Goal: Task Accomplishment & Management: Use online tool/utility

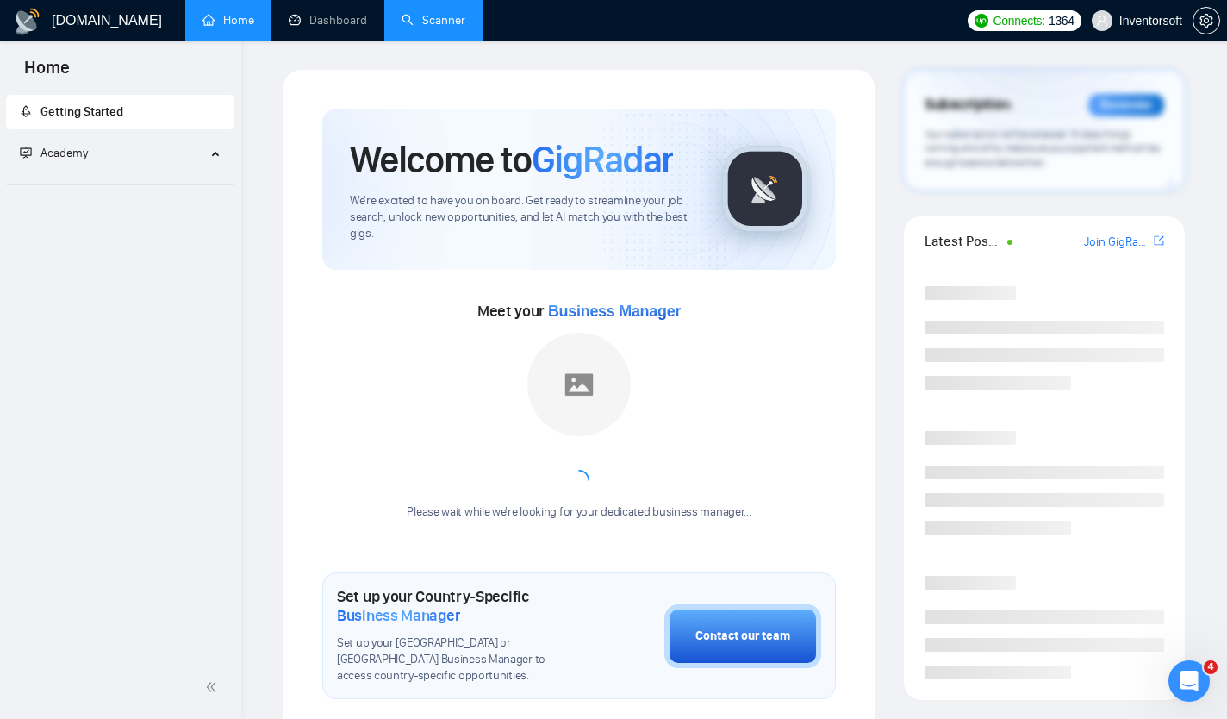
click at [421, 28] on link "Scanner" at bounding box center [434, 20] width 64 height 15
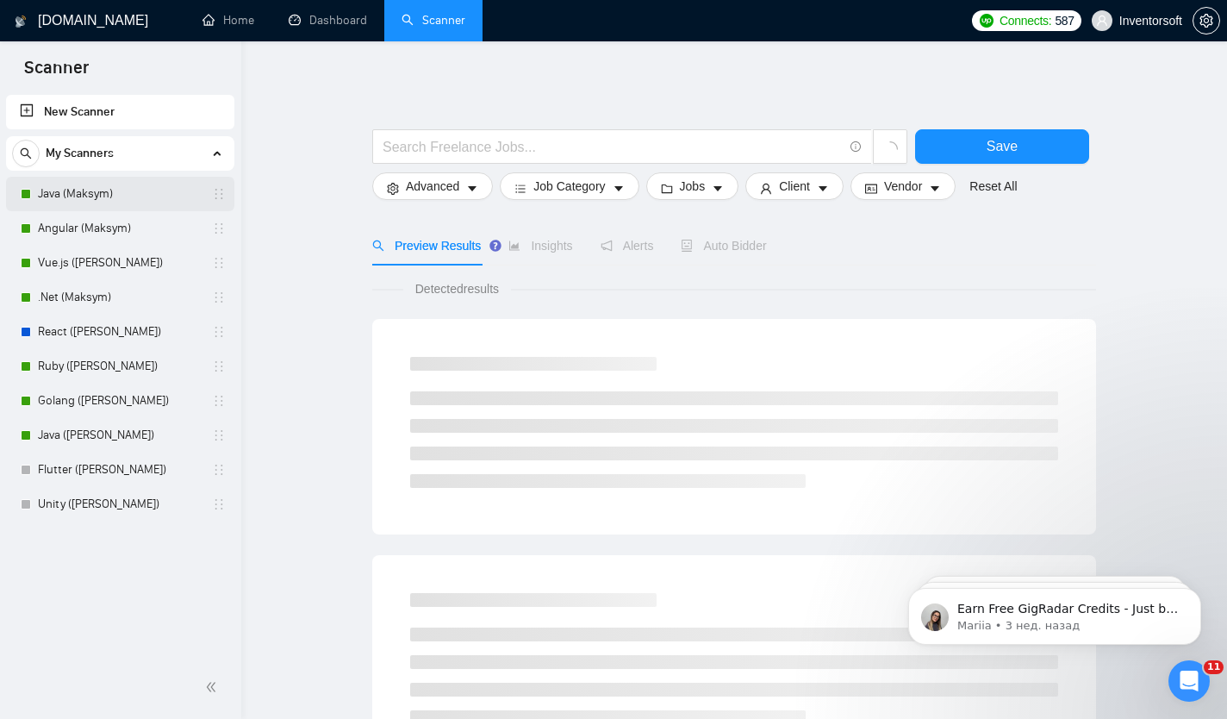
click at [73, 193] on link "Java (Maksym)" at bounding box center [120, 194] width 164 height 34
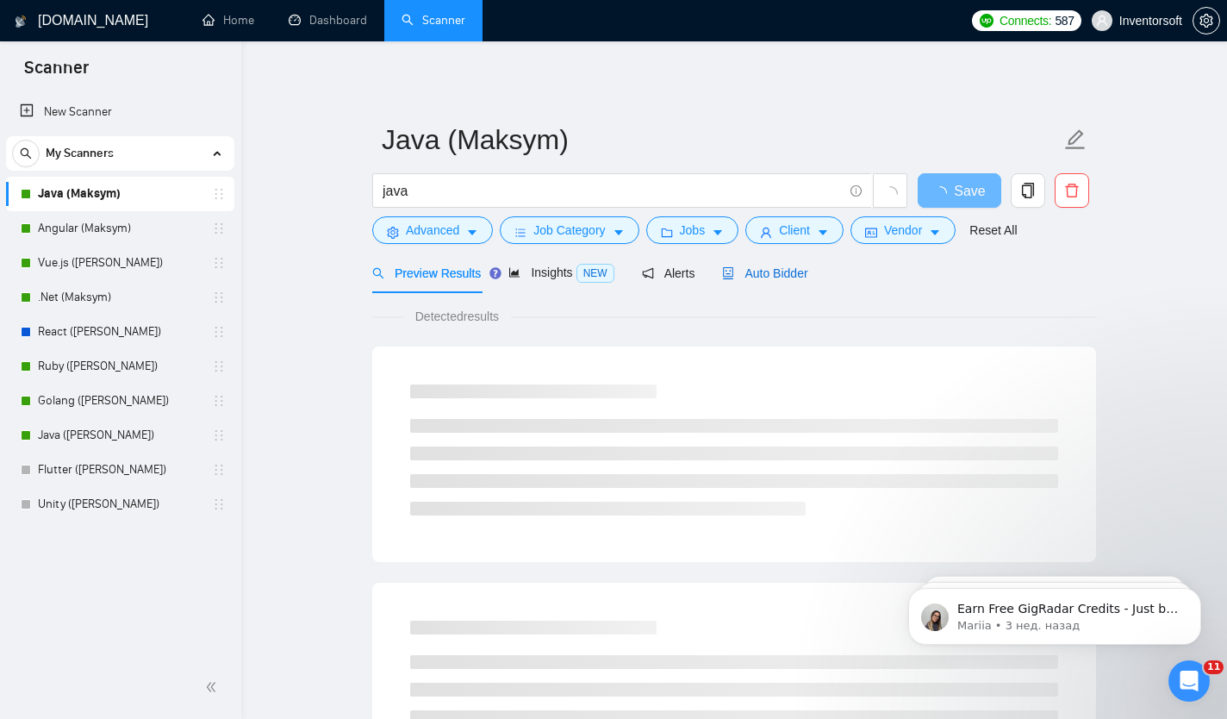
click at [777, 276] on span "Auto Bidder" at bounding box center [764, 273] width 85 height 14
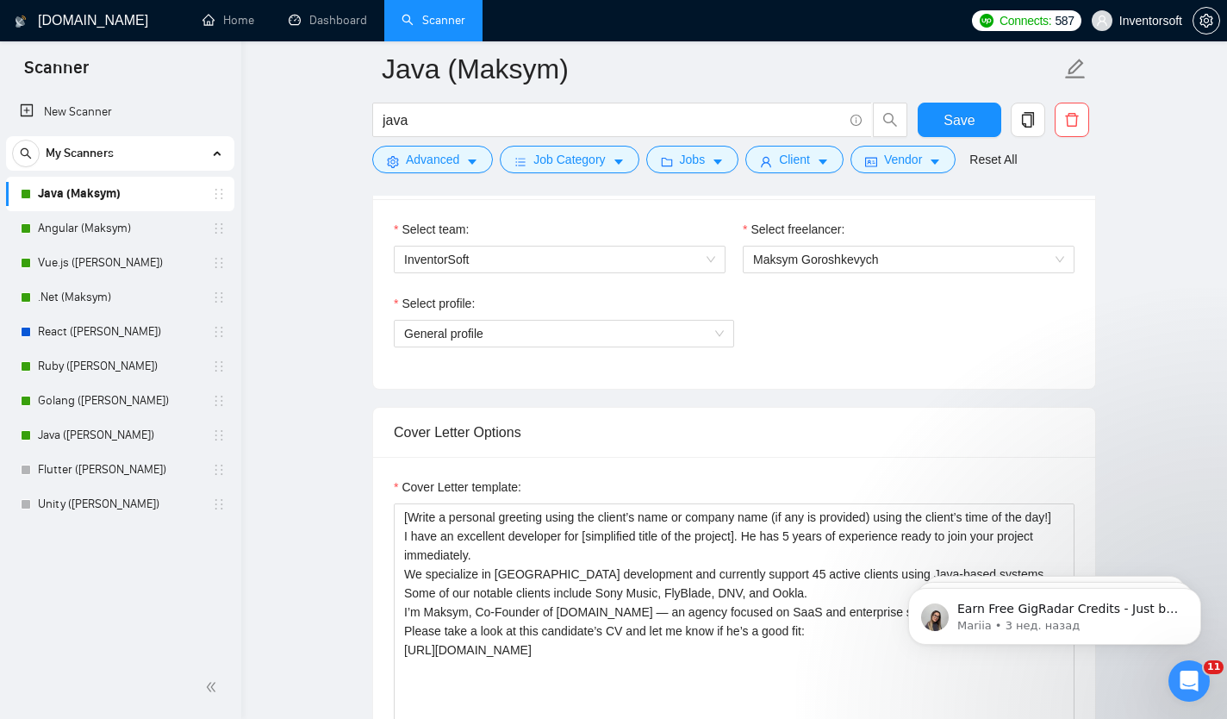
scroll to position [915, 0]
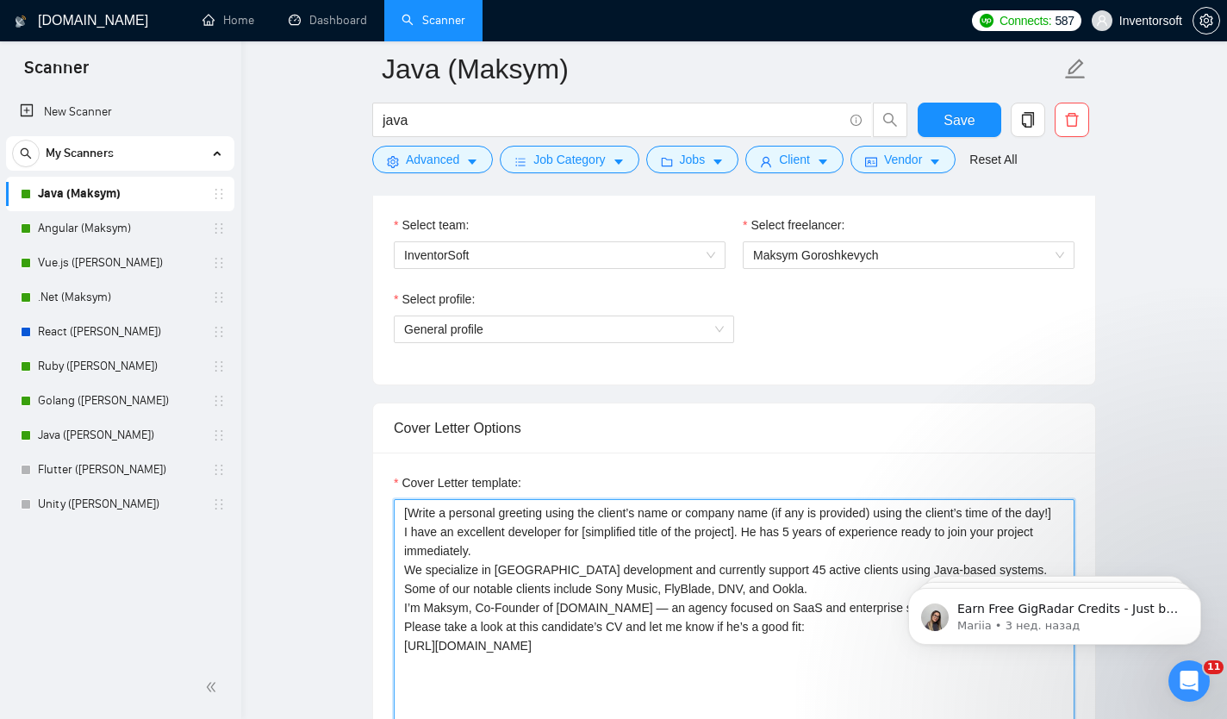
drag, startPoint x: 462, startPoint y: 530, endPoint x: 365, endPoint y: 505, distance: 99.7
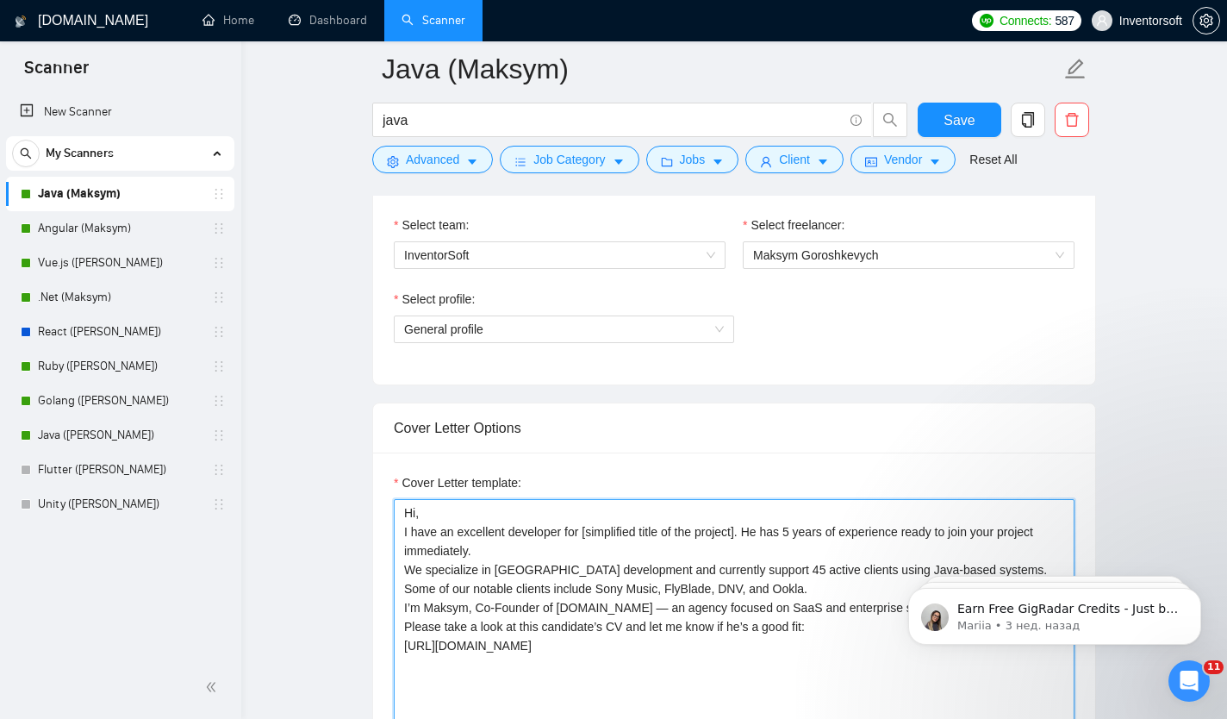
drag, startPoint x: 583, startPoint y: 535, endPoint x: 595, endPoint y: 535, distance: 11.2
click at [593, 535] on textarea "Hi, I have an excellent developer for [simplified title of the project]. He has…" at bounding box center [734, 693] width 681 height 388
click at [477, 538] on textarea "Hi, I have an excellent developer for [simplified title of the project]. He has…" at bounding box center [734, 693] width 681 height 388
drag, startPoint x: 510, startPoint y: 531, endPoint x: 752, endPoint y: 531, distance: 242.2
click at [752, 531] on textarea "Hi, I have an excellent developer for [simplified title of the project]. He has…" at bounding box center [734, 693] width 681 height 388
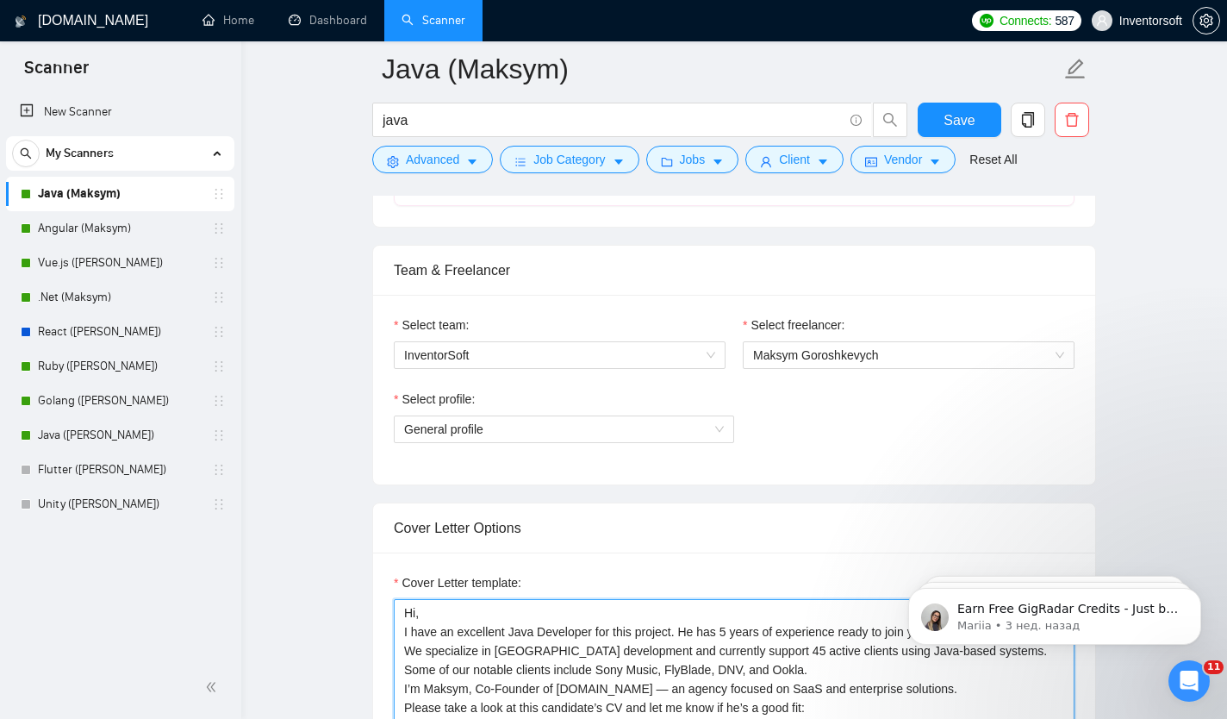
scroll to position [800, 0]
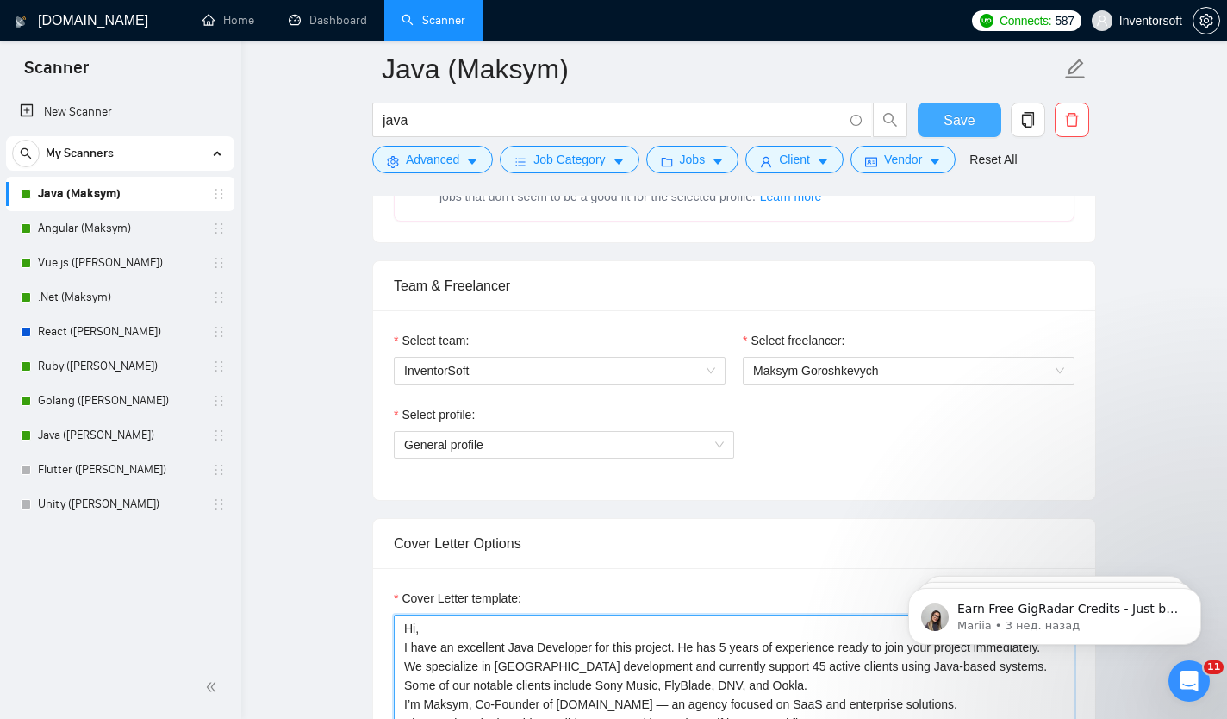
type textarea "Hi, I have an excellent Java Developer for this project. He has 5 years of expe…"
click at [951, 122] on span "Save" at bounding box center [959, 120] width 31 height 22
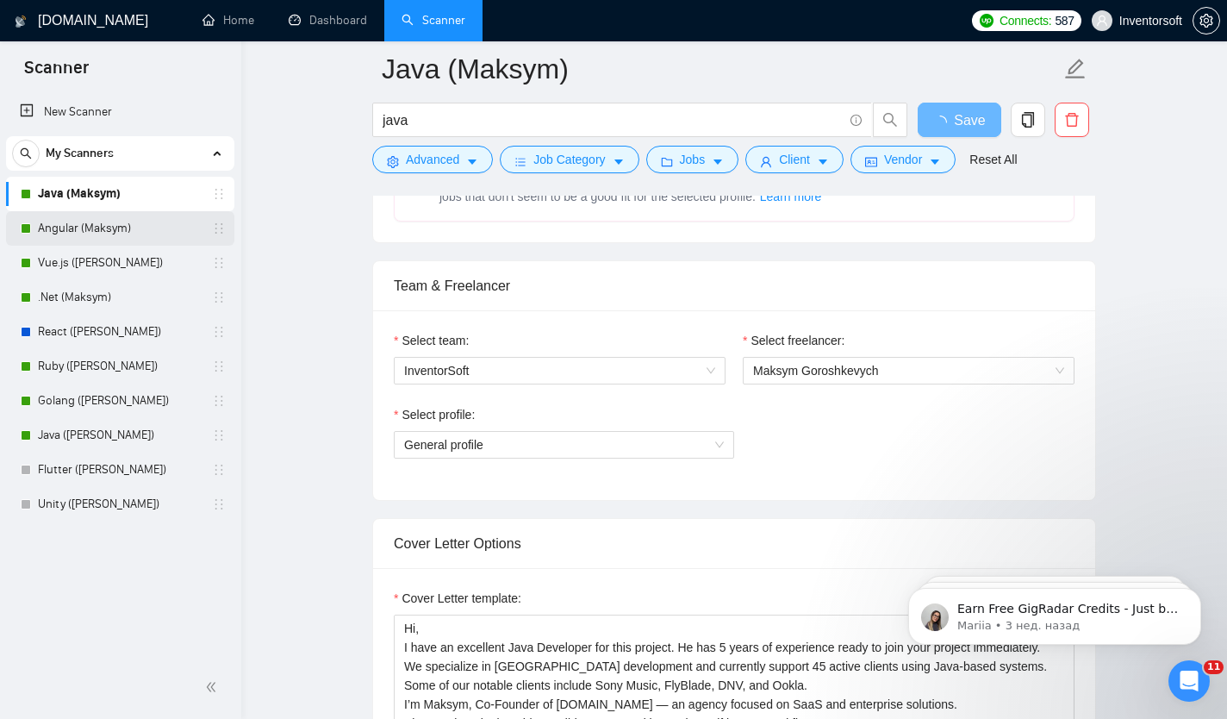
click at [120, 236] on link "Angular (Maksym)" at bounding box center [120, 228] width 164 height 34
click at [110, 221] on link "Angular (Maksym)" at bounding box center [120, 228] width 164 height 34
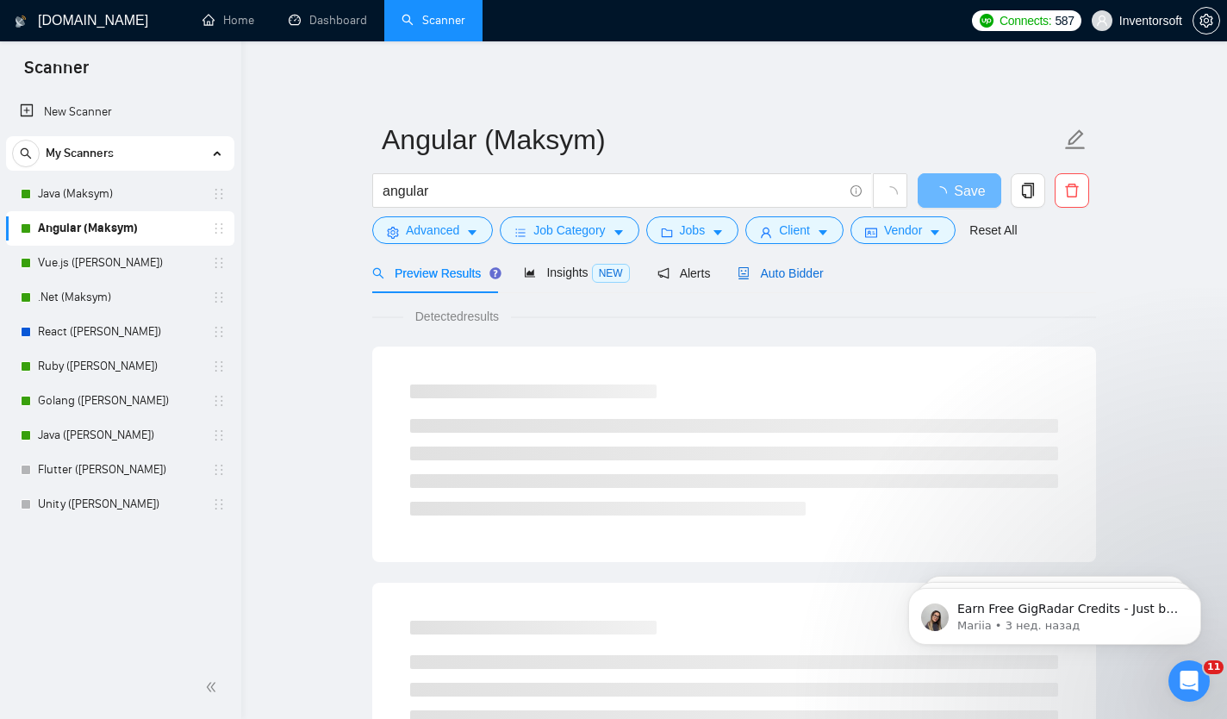
click at [782, 271] on span "Auto Bidder" at bounding box center [780, 273] width 85 height 14
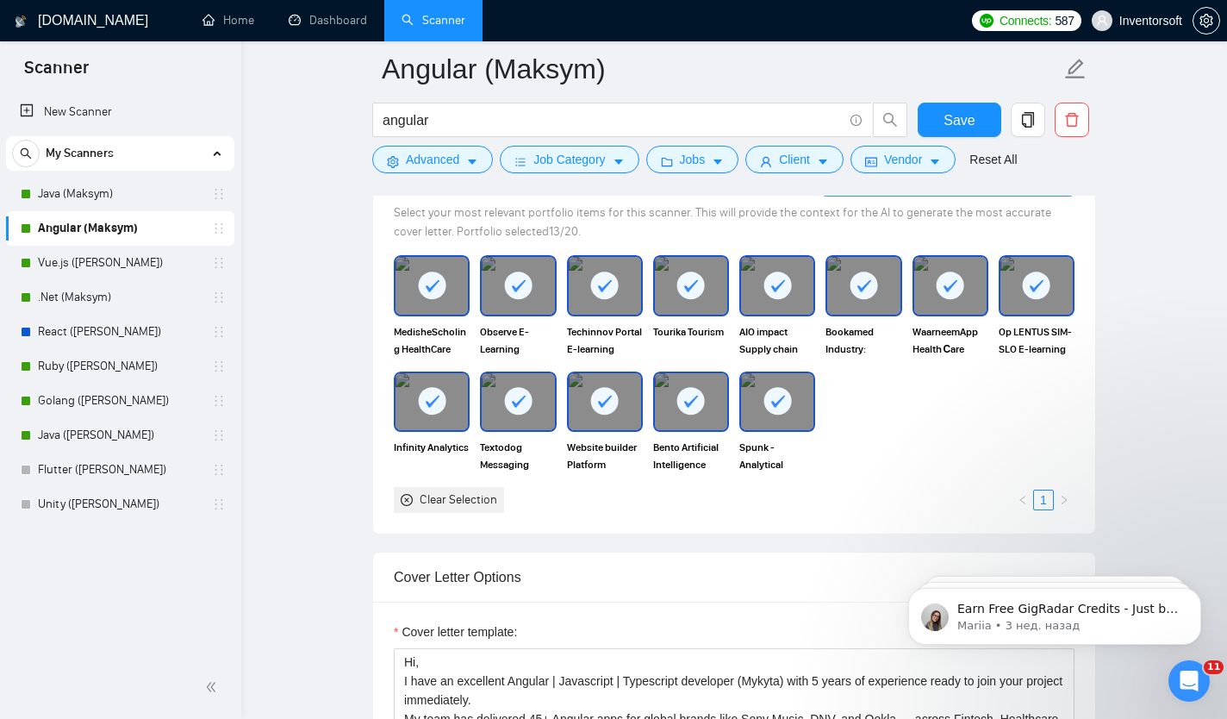
scroll to position [1560, 0]
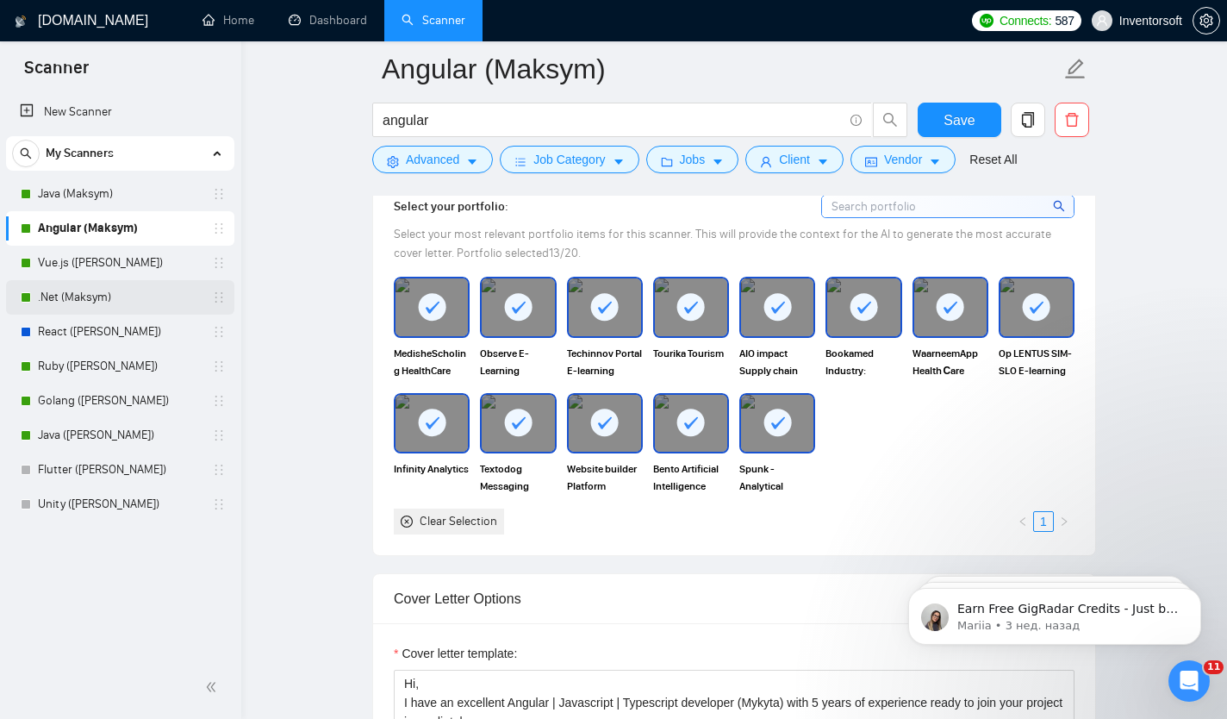
click at [72, 298] on link ".Net (Maksym)" at bounding box center [120, 297] width 164 height 34
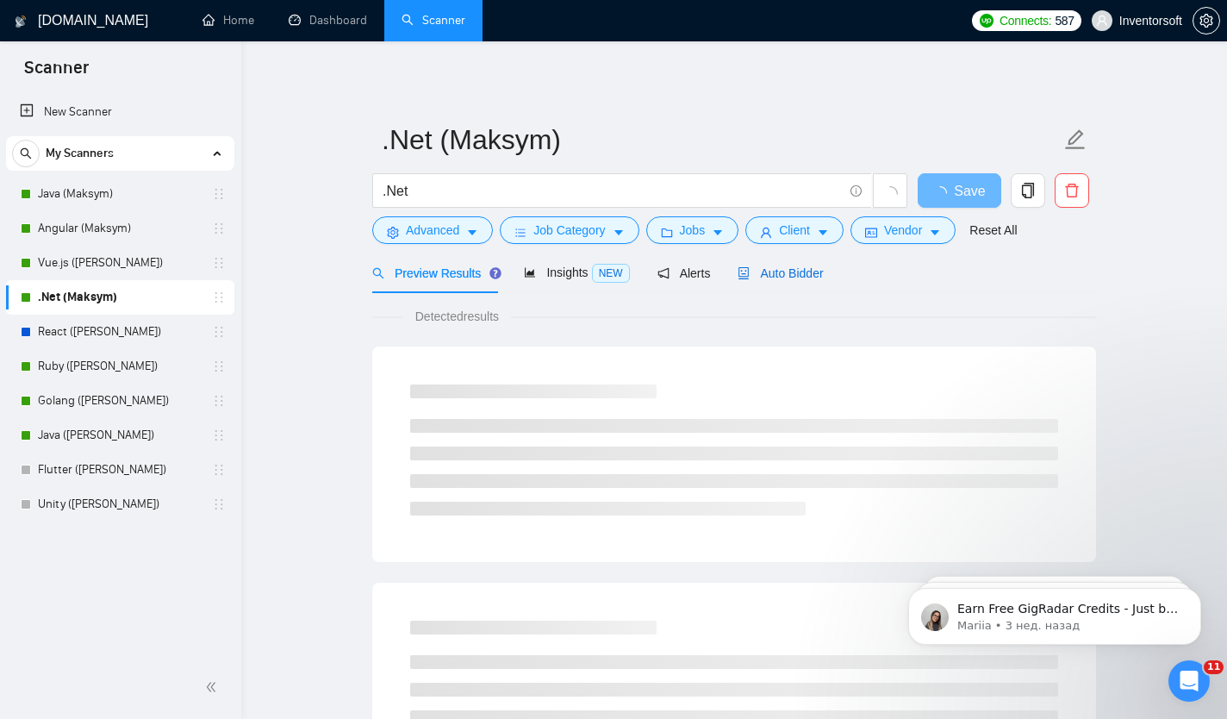
click at [772, 275] on span "Auto Bidder" at bounding box center [780, 273] width 85 height 14
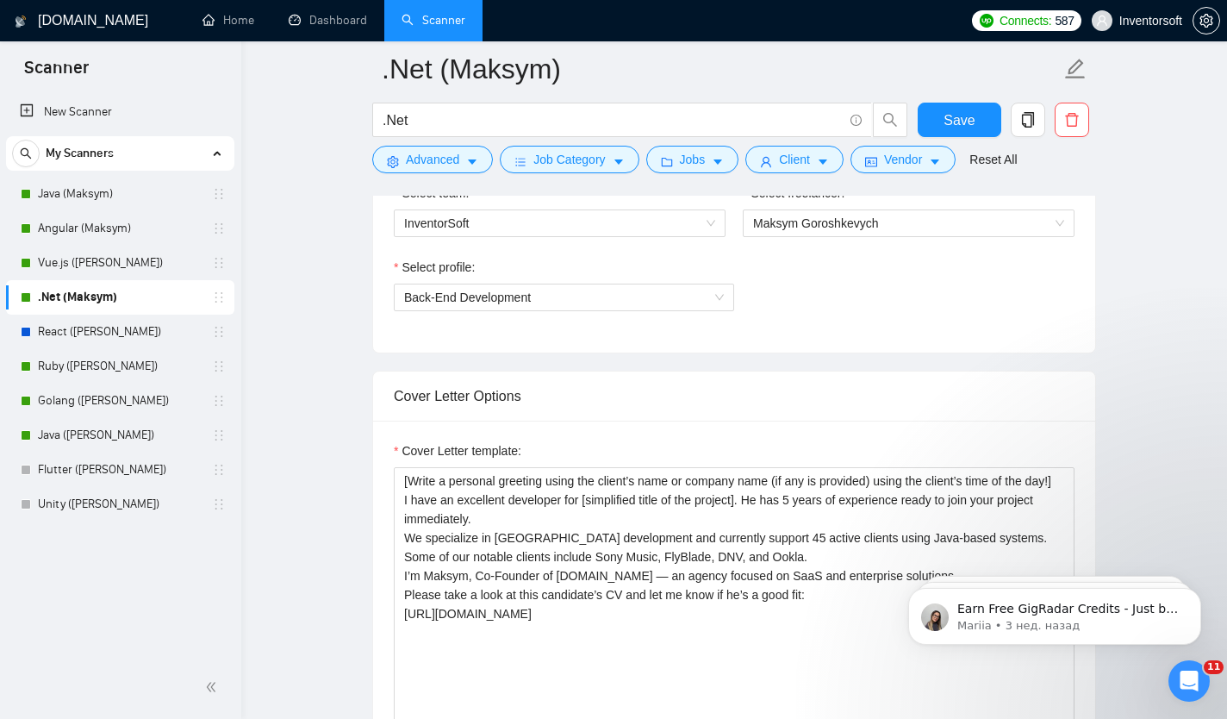
scroll to position [953, 0]
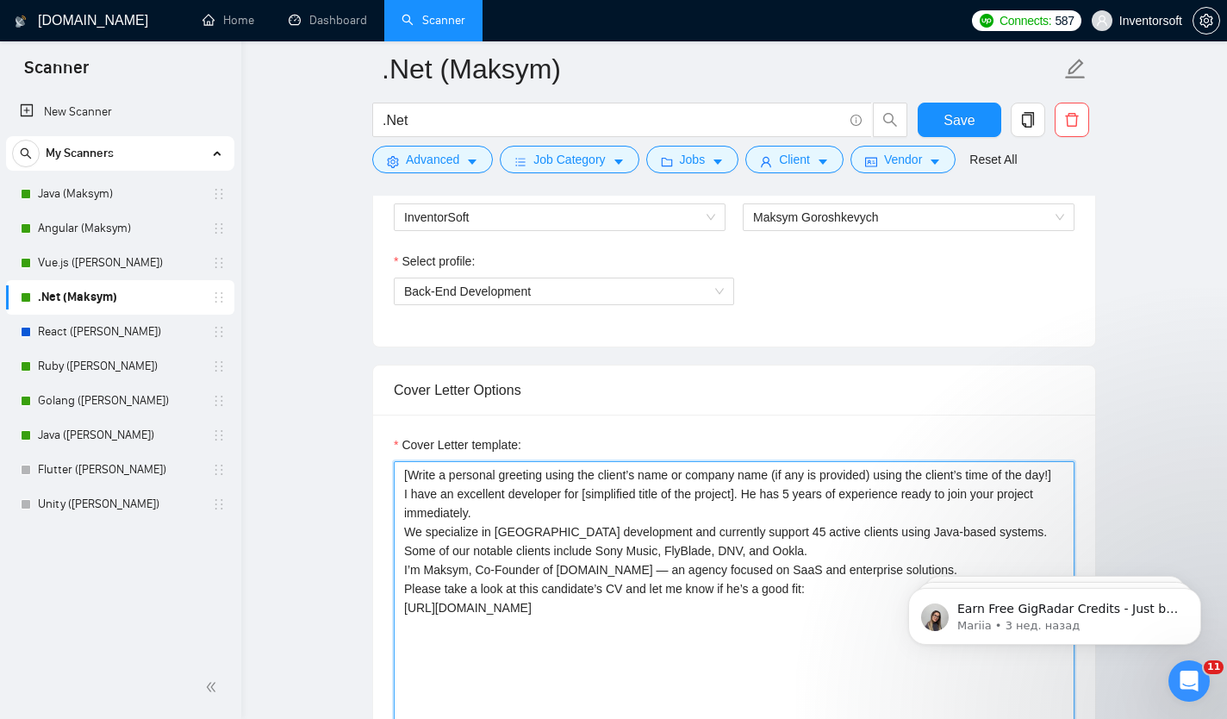
drag, startPoint x: 437, startPoint y: 494, endPoint x: 365, endPoint y: 461, distance: 78.7
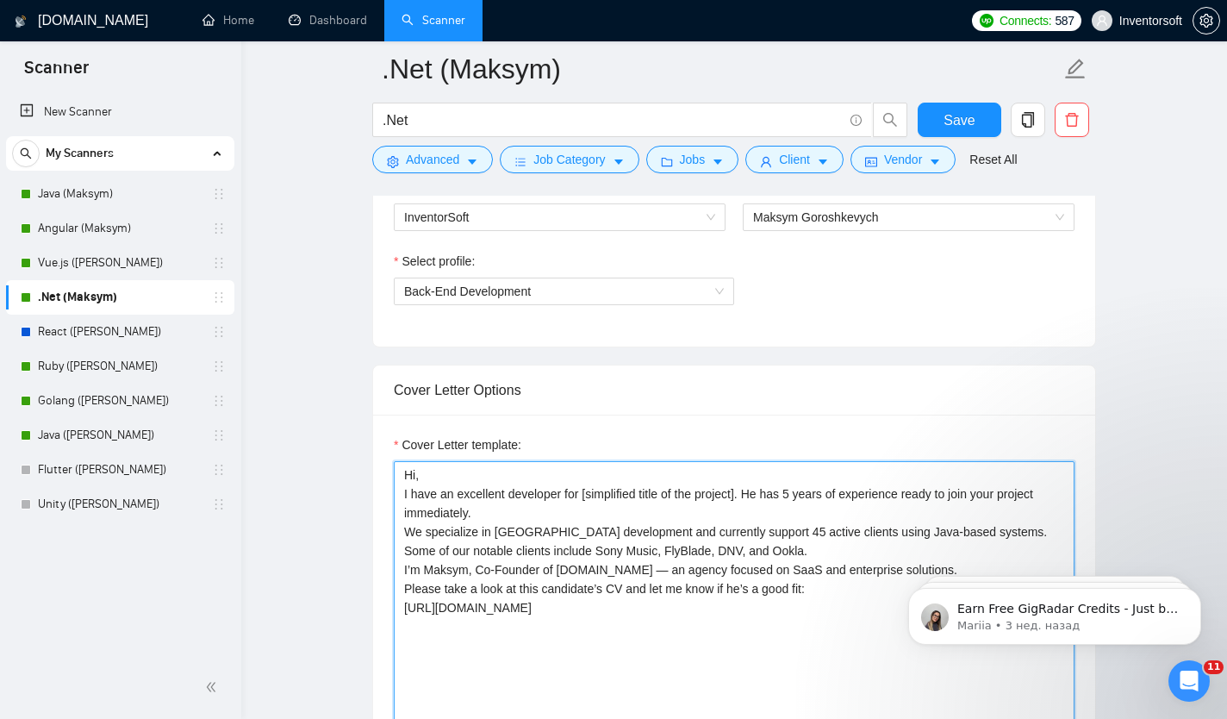
click at [502, 492] on textarea "Hi, I have an excellent developer for [simplified title of the project]. He has…" at bounding box center [734, 655] width 681 height 388
click at [509, 498] on textarea "Hi, I have an excellent developer for [simplified title of the project]. He has…" at bounding box center [734, 655] width 681 height 388
type textarea "[Write a personal greeting using the client’s name or company name (if any is p…"
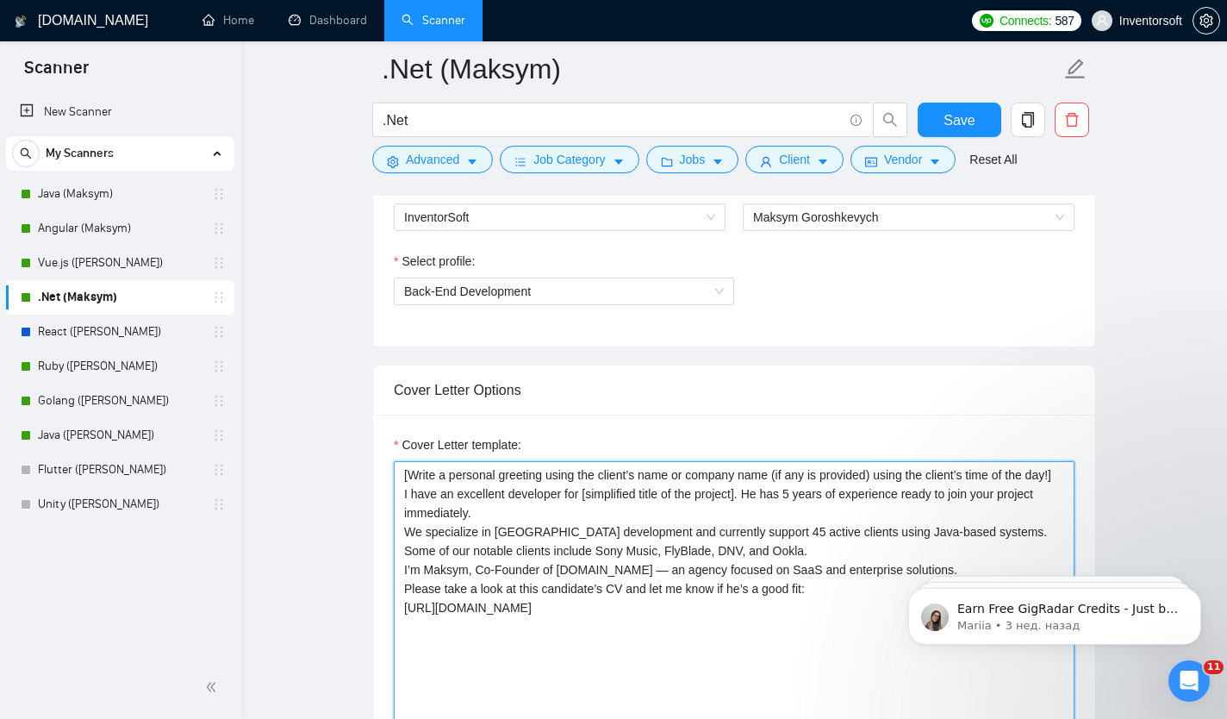
click at [826, 584] on textarea "[Write a personal greeting using the client’s name or company name (if any is p…" at bounding box center [734, 655] width 681 height 388
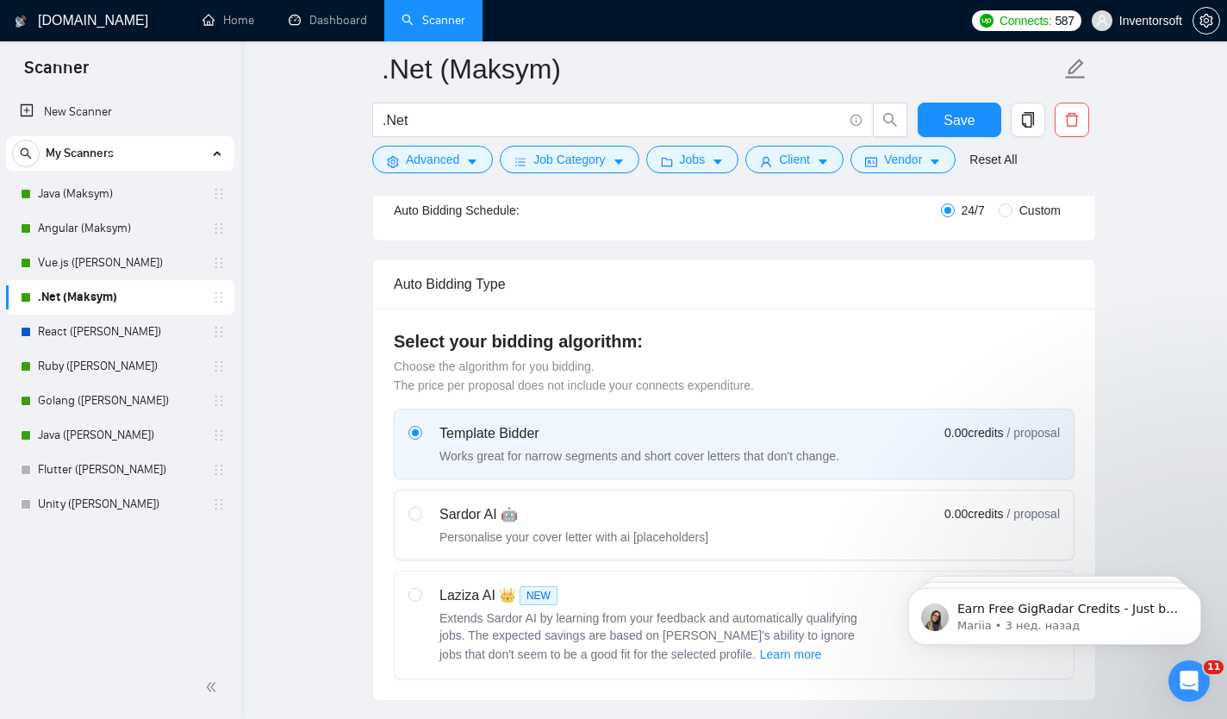
scroll to position [349, 0]
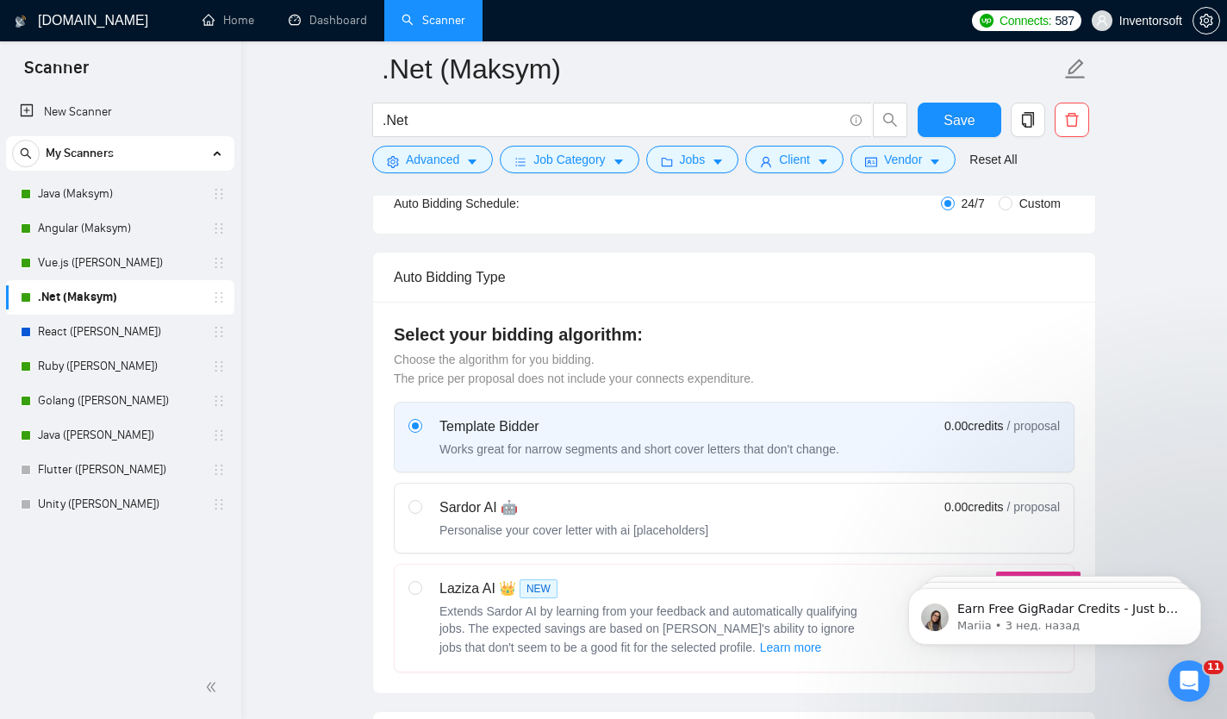
click at [446, 522] on div "Personalise your cover letter with ai [placeholders]" at bounding box center [574, 529] width 269 height 17
click at [421, 512] on input "radio" at bounding box center [414, 506] width 12 height 12
radio input "true"
radio input "false"
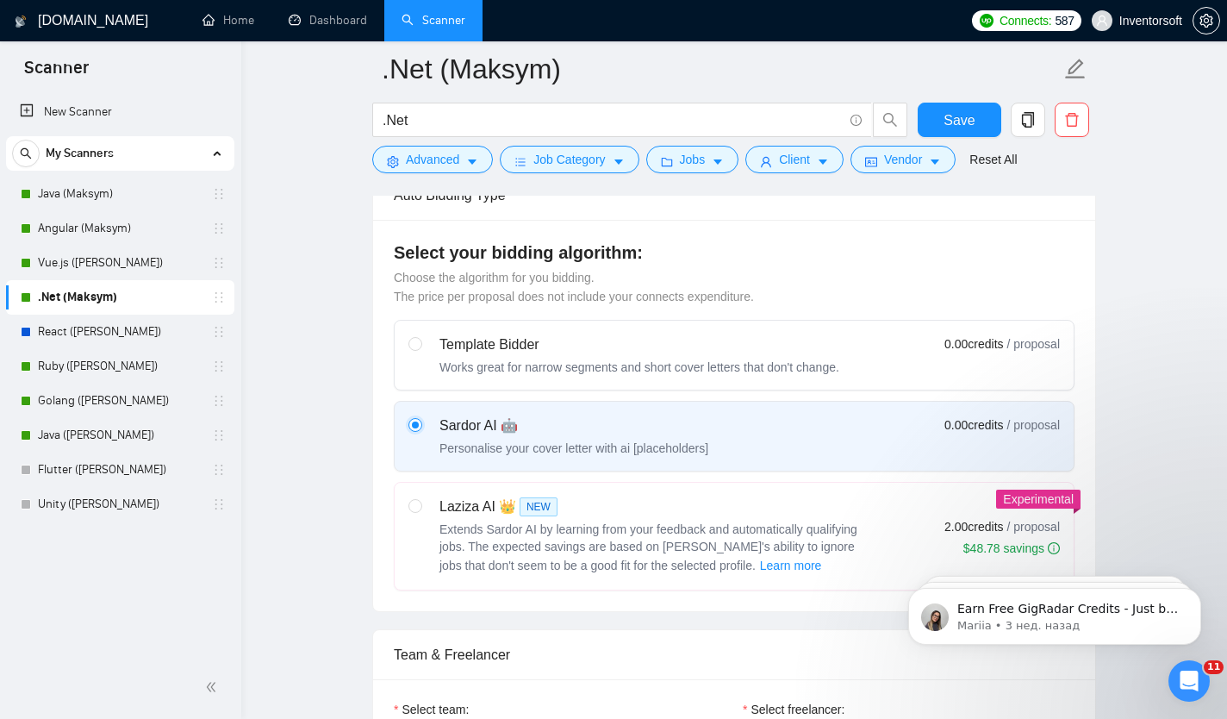
scroll to position [444, 0]
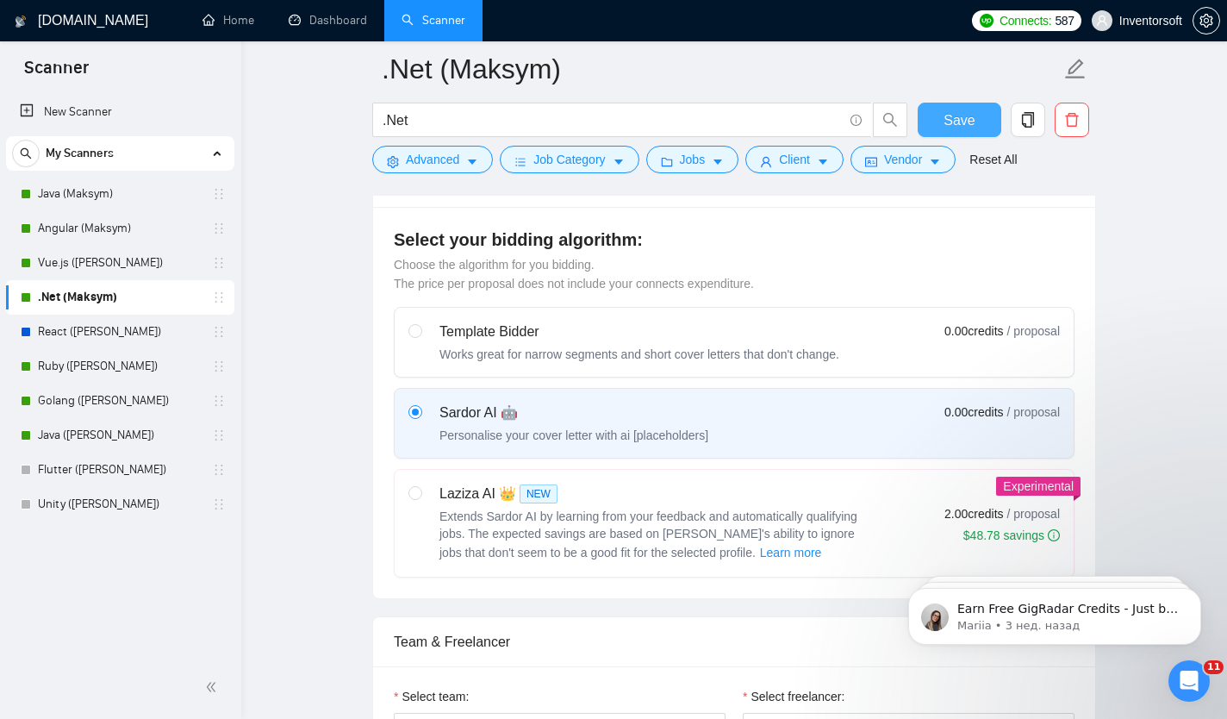
click at [951, 120] on span "Save" at bounding box center [959, 120] width 31 height 22
click at [73, 364] on link "Ruby ([PERSON_NAME])" at bounding box center [120, 366] width 164 height 34
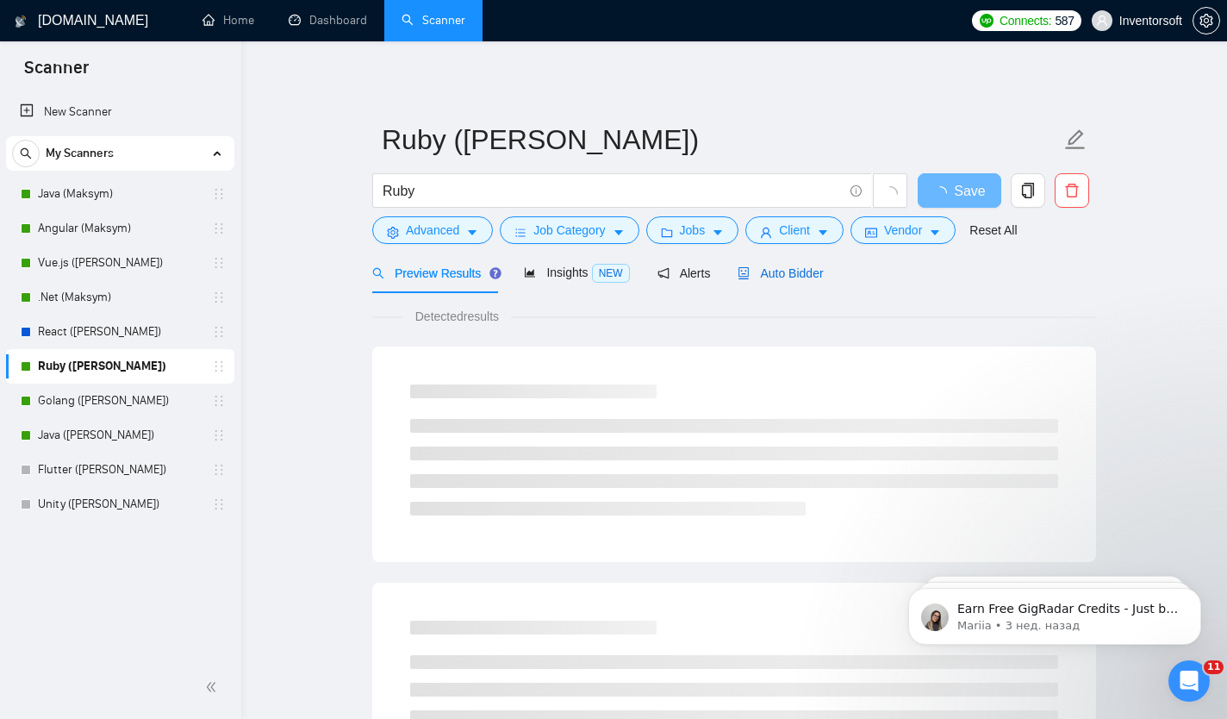
click at [781, 273] on span "Auto Bidder" at bounding box center [780, 273] width 85 height 14
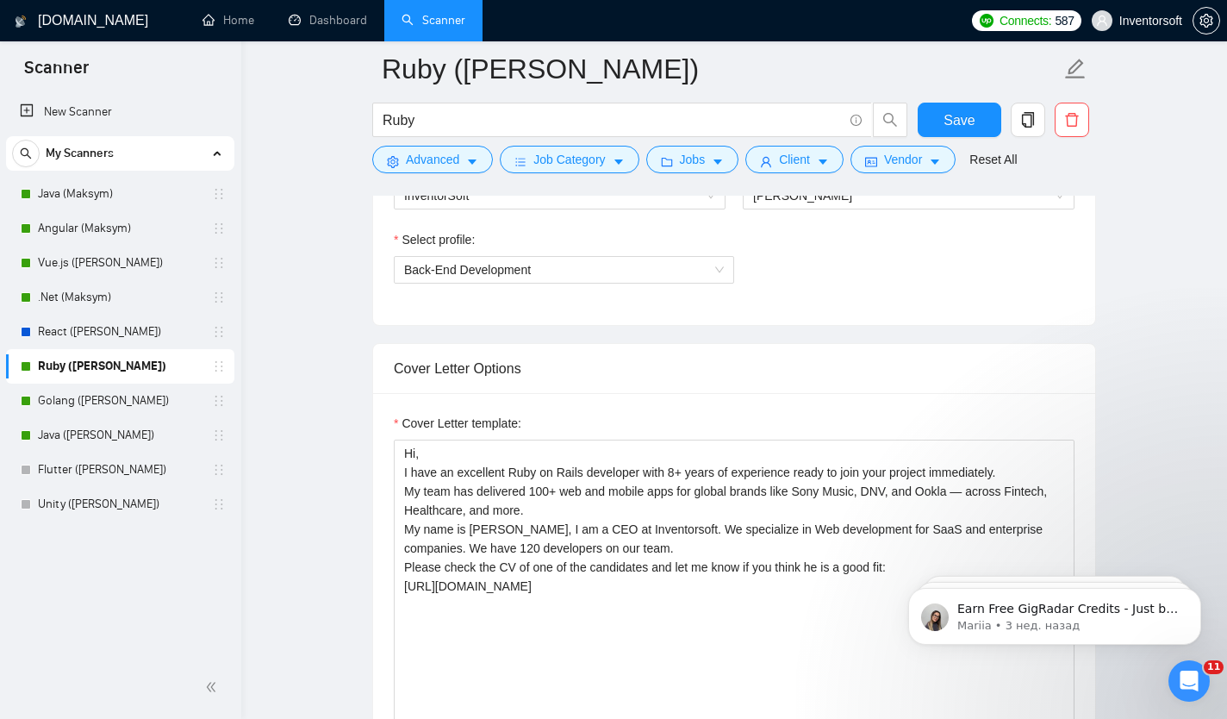
scroll to position [970, 0]
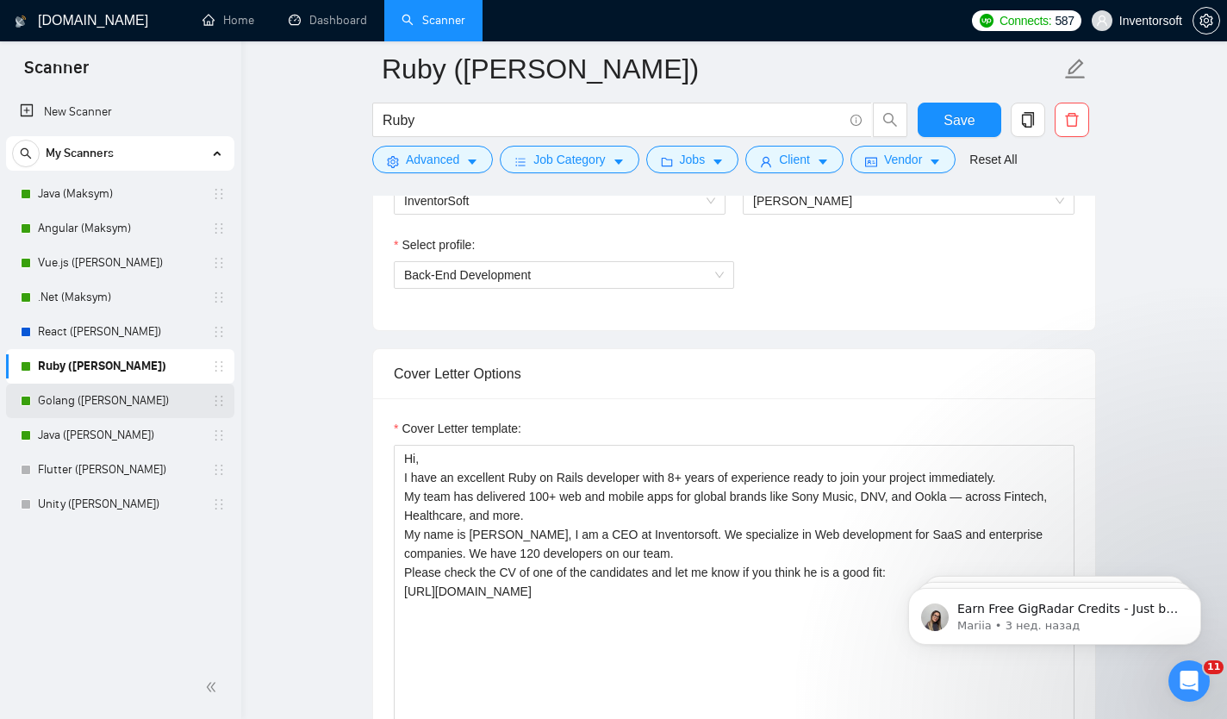
click at [97, 401] on link "Golang ([PERSON_NAME])" at bounding box center [120, 400] width 164 height 34
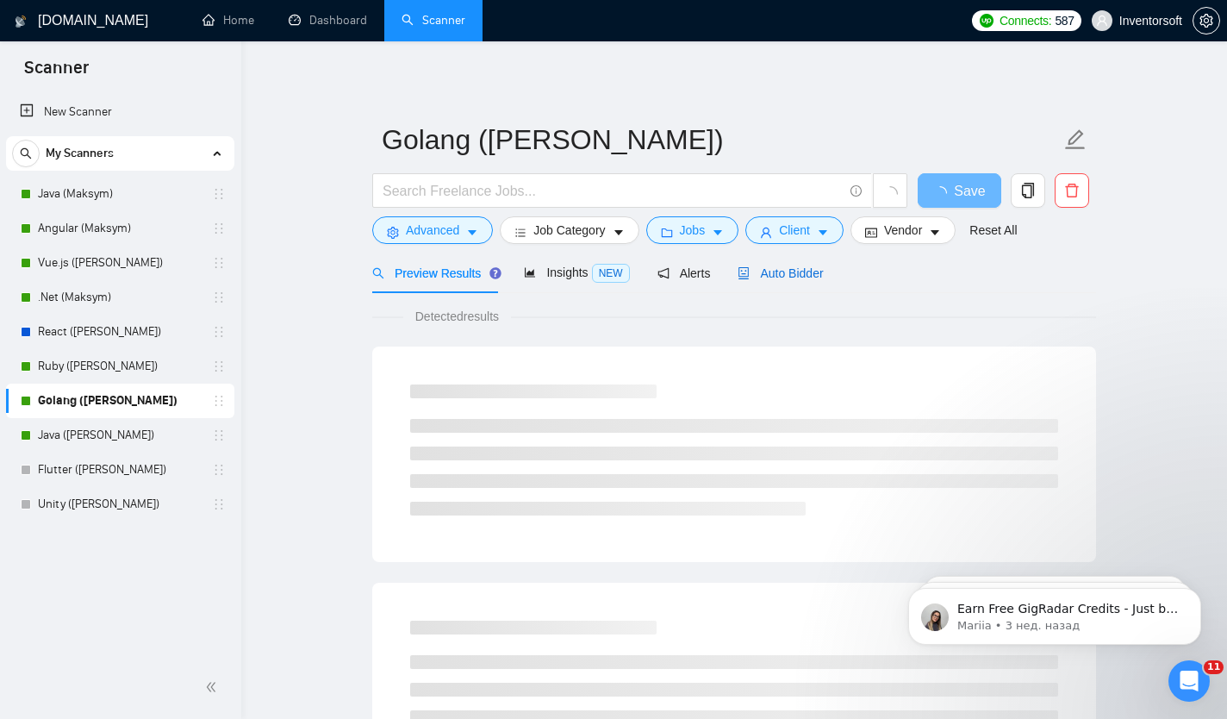
click at [782, 268] on span "Auto Bidder" at bounding box center [780, 273] width 85 height 14
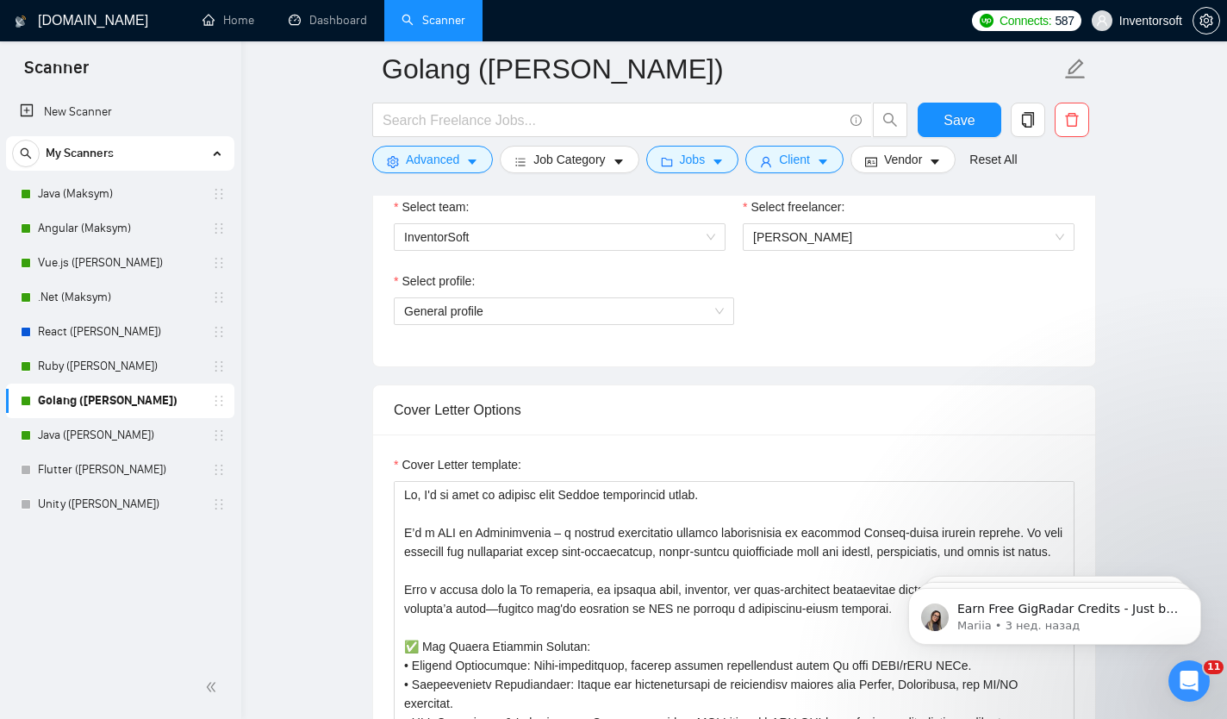
scroll to position [944, 0]
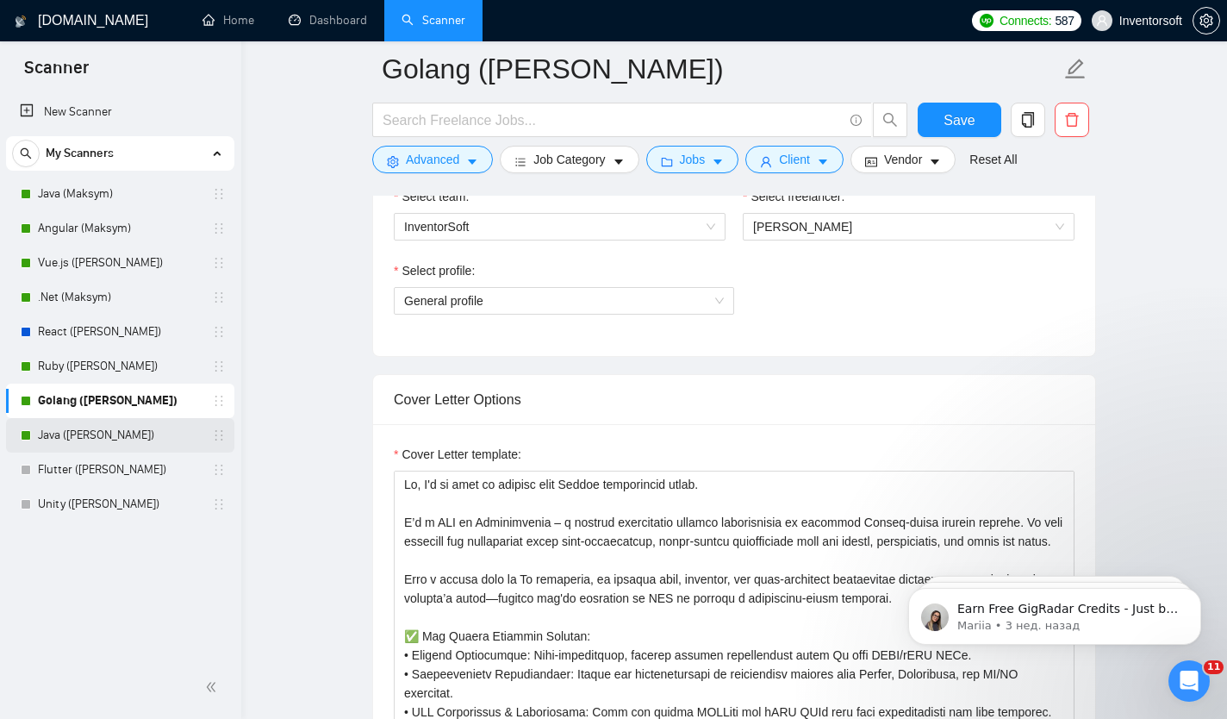
click at [79, 436] on link "Java ([PERSON_NAME])" at bounding box center [120, 435] width 164 height 34
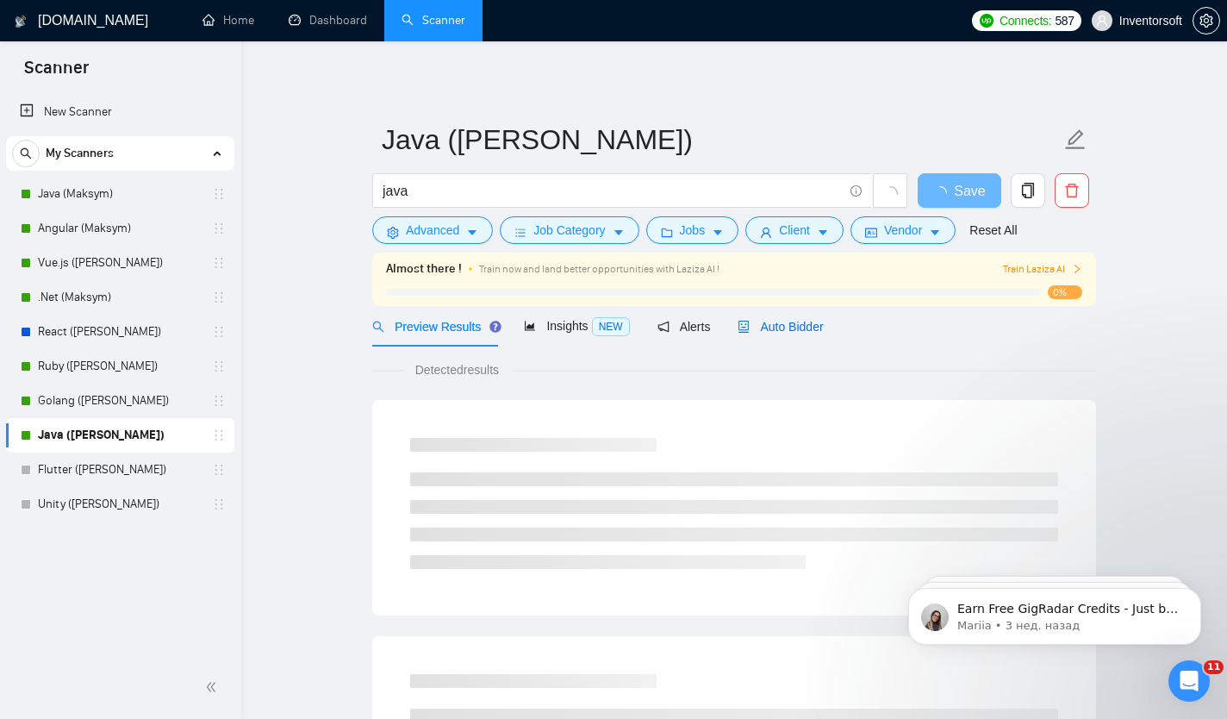
click at [796, 323] on span "Auto Bidder" at bounding box center [780, 327] width 85 height 14
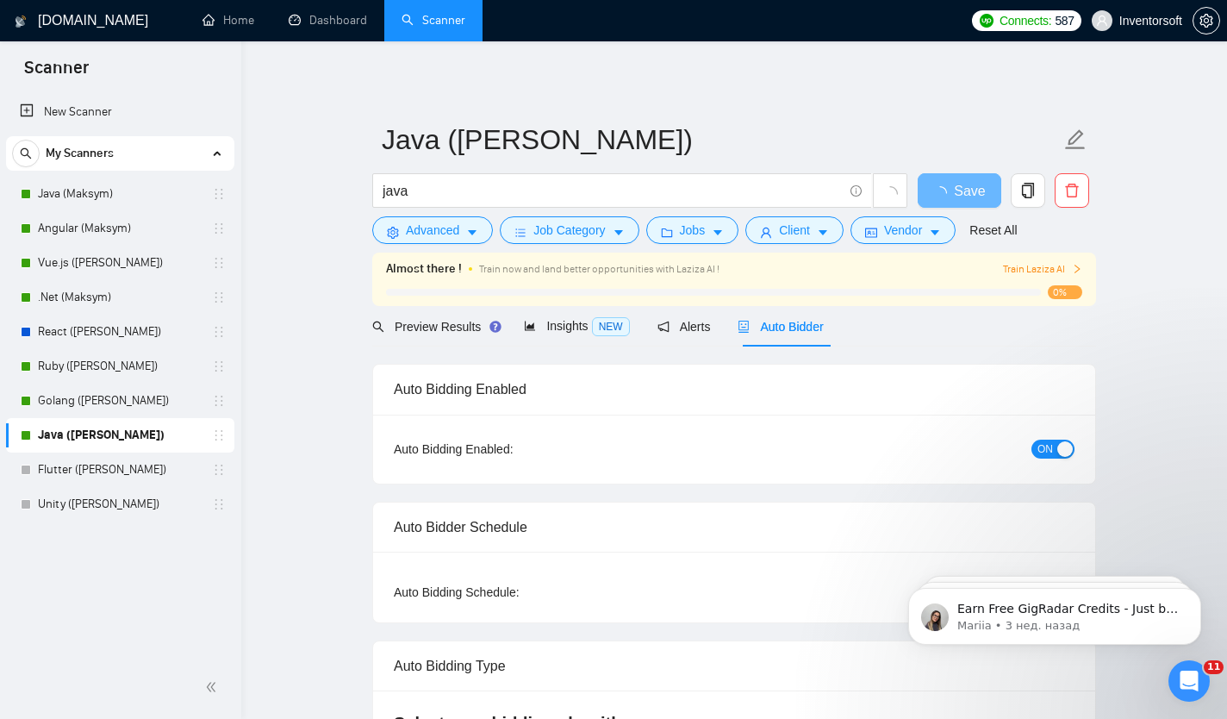
checkbox input "true"
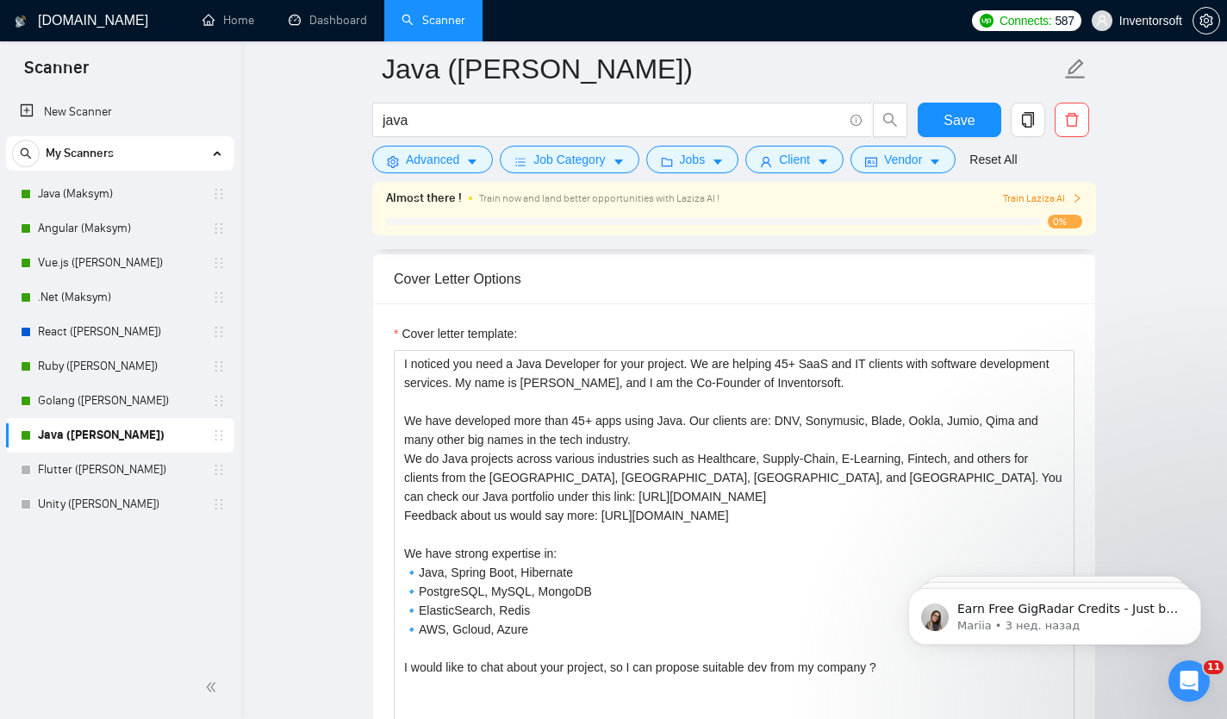
scroll to position [1929, 0]
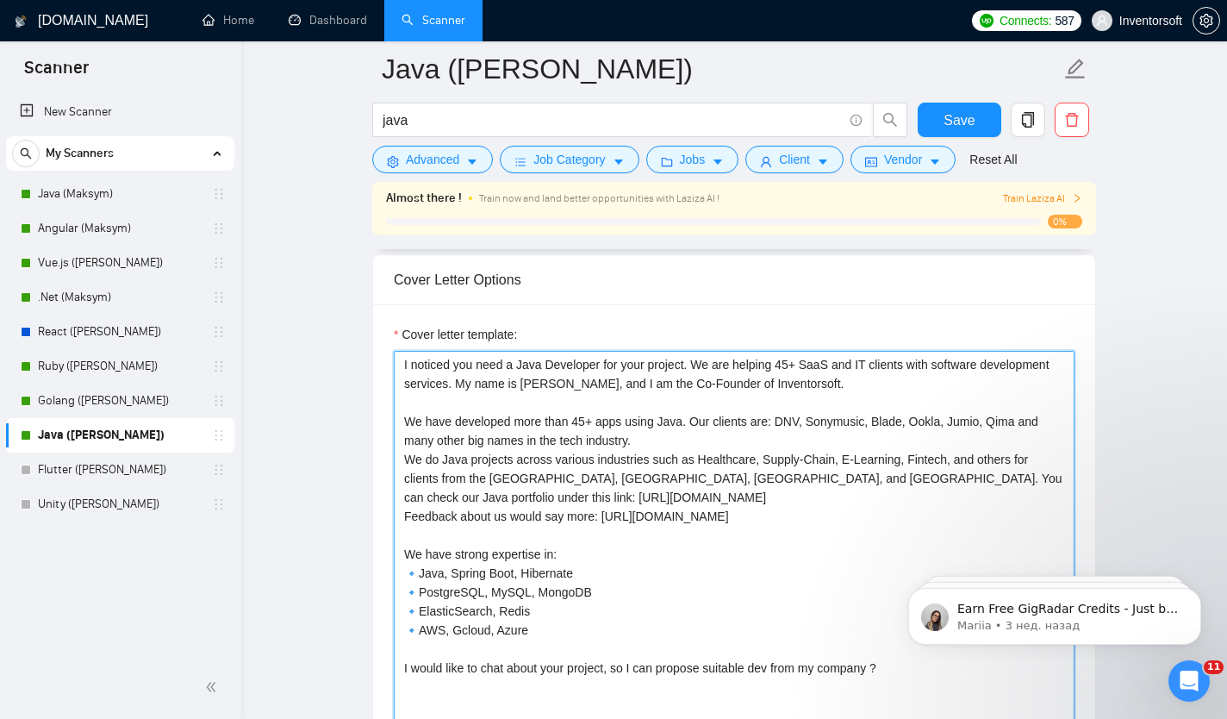
click at [589, 470] on textarea "I noticed you need a Java Developer for your project. We are helping 45+ SaaS a…" at bounding box center [734, 545] width 681 height 388
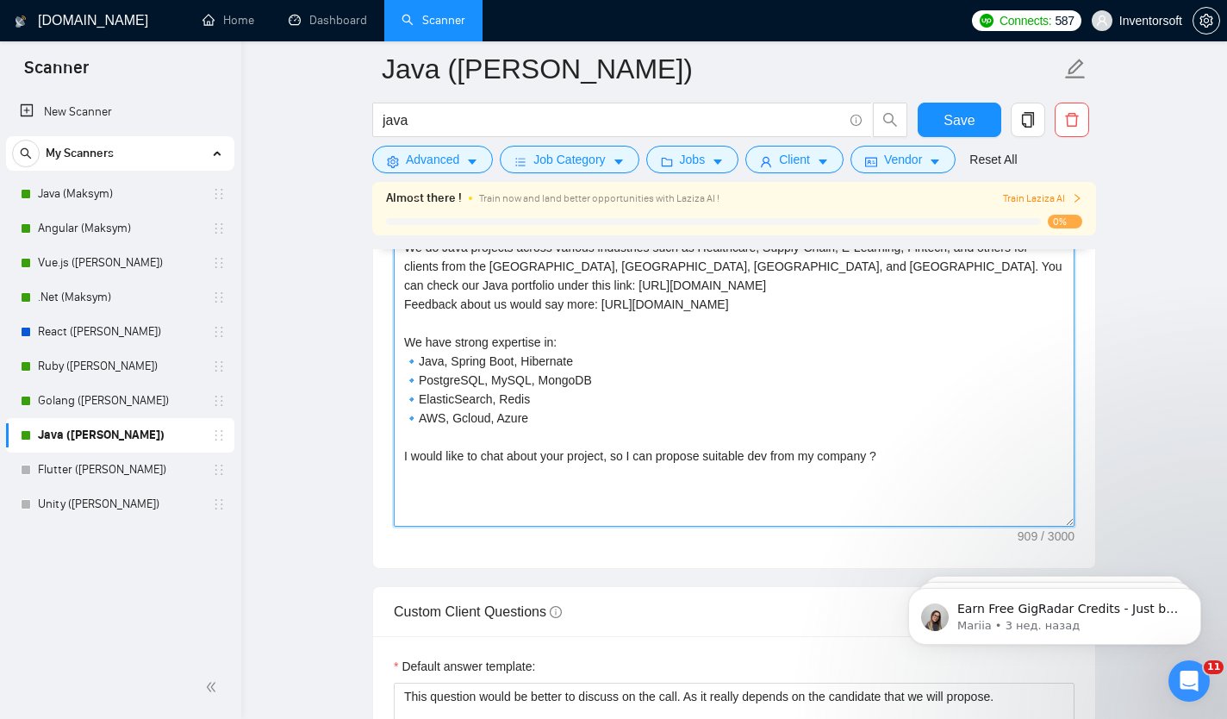
click at [573, 489] on textarea "I noticed you need a Java Developer for your project. We are helping 45+ SaaS a…" at bounding box center [734, 333] width 681 height 388
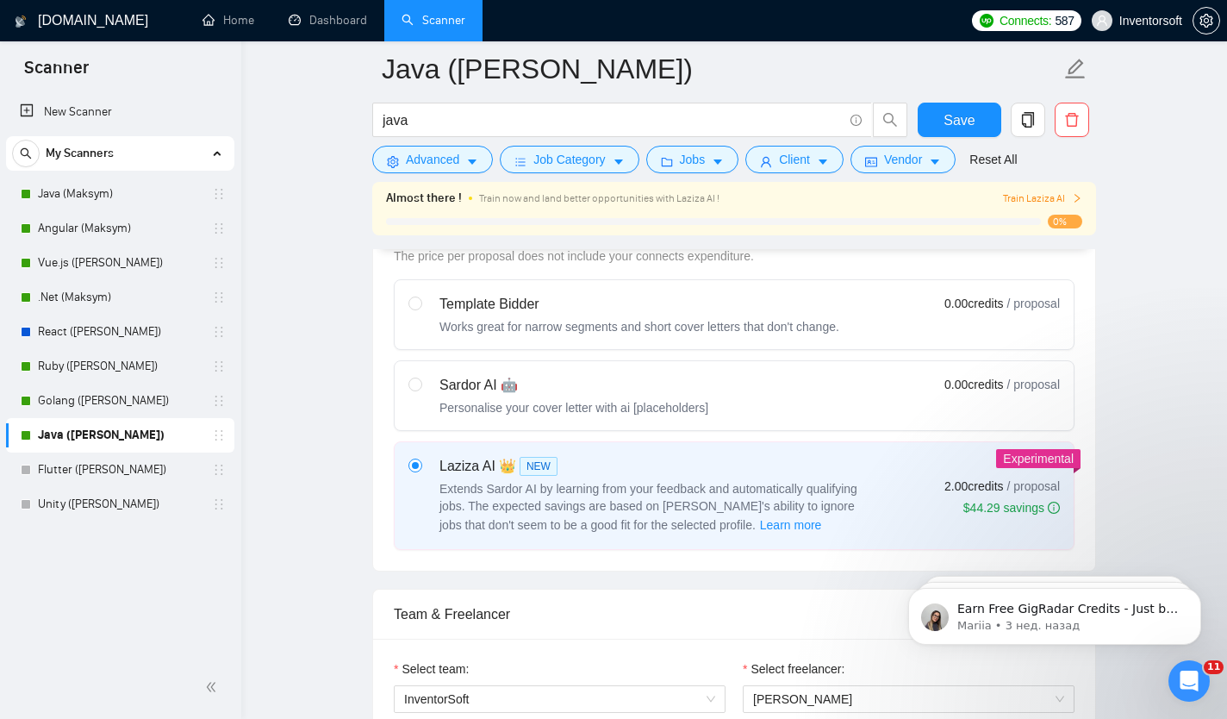
scroll to position [509, 0]
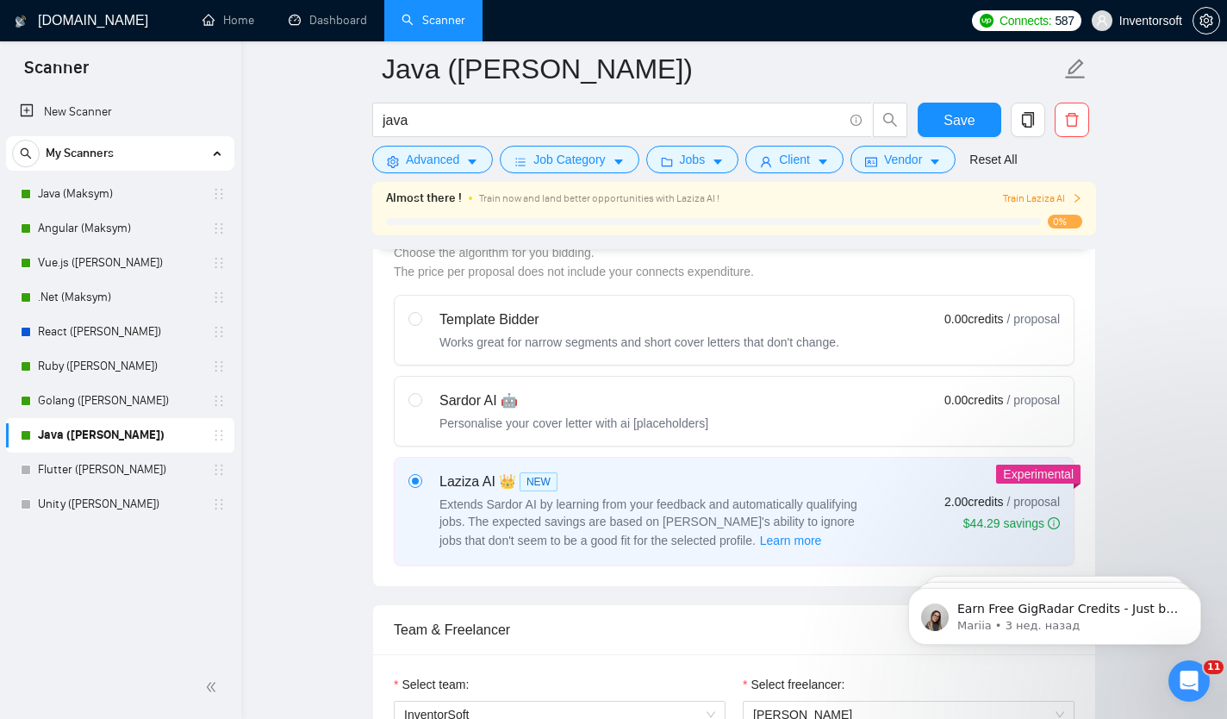
click at [446, 323] on div "Template Bidder" at bounding box center [640, 319] width 400 height 21
click at [421, 323] on input "radio" at bounding box center [414, 318] width 12 height 12
radio input "true"
radio input "false"
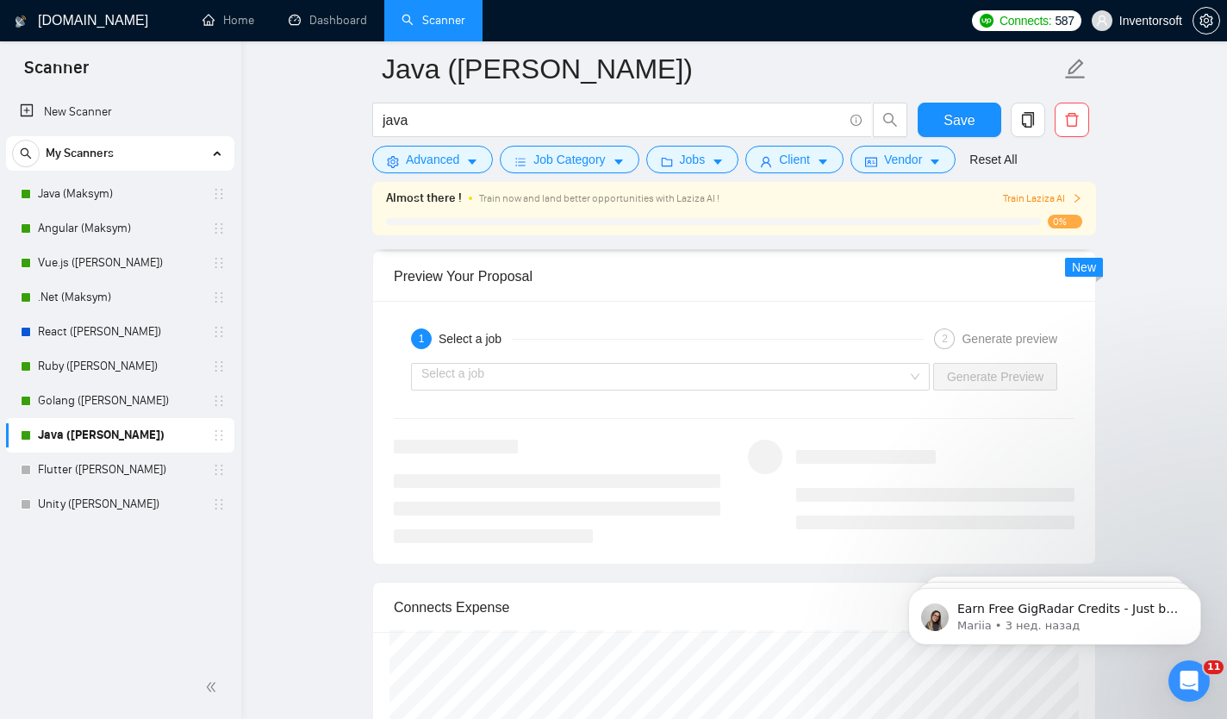
scroll to position [2578, 0]
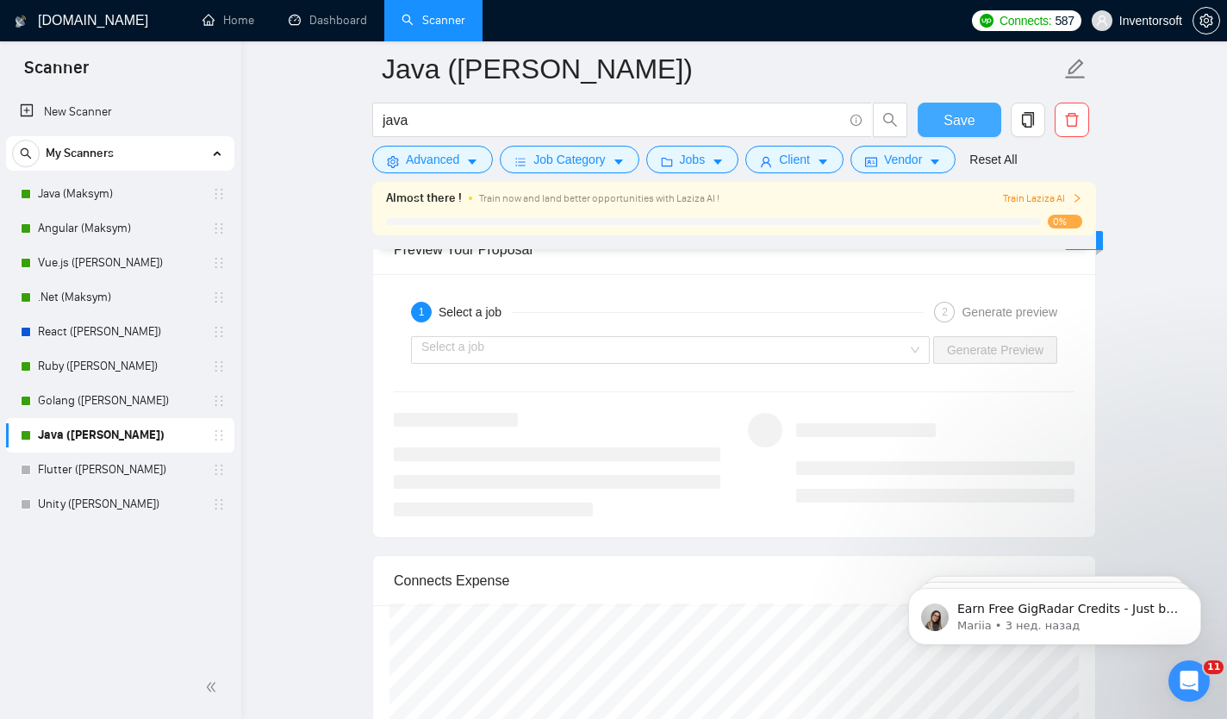
click at [957, 126] on span "Save" at bounding box center [959, 120] width 31 height 22
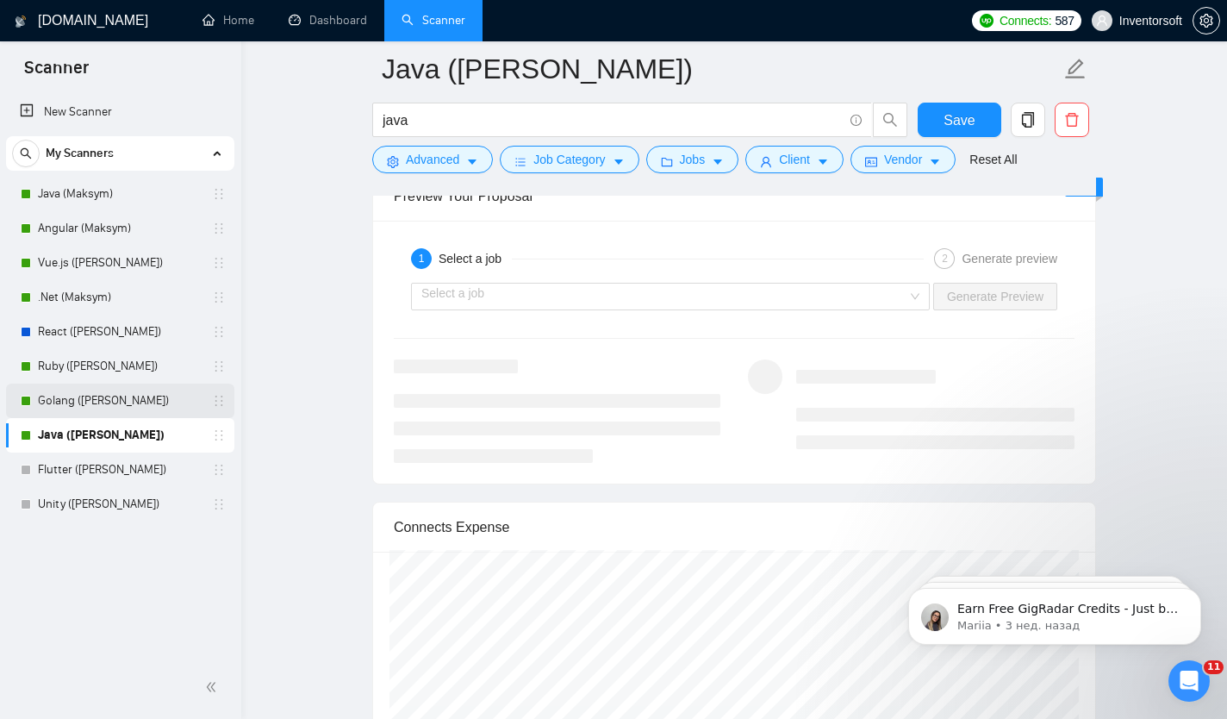
click at [65, 394] on link "Golang ([PERSON_NAME])" at bounding box center [120, 400] width 164 height 34
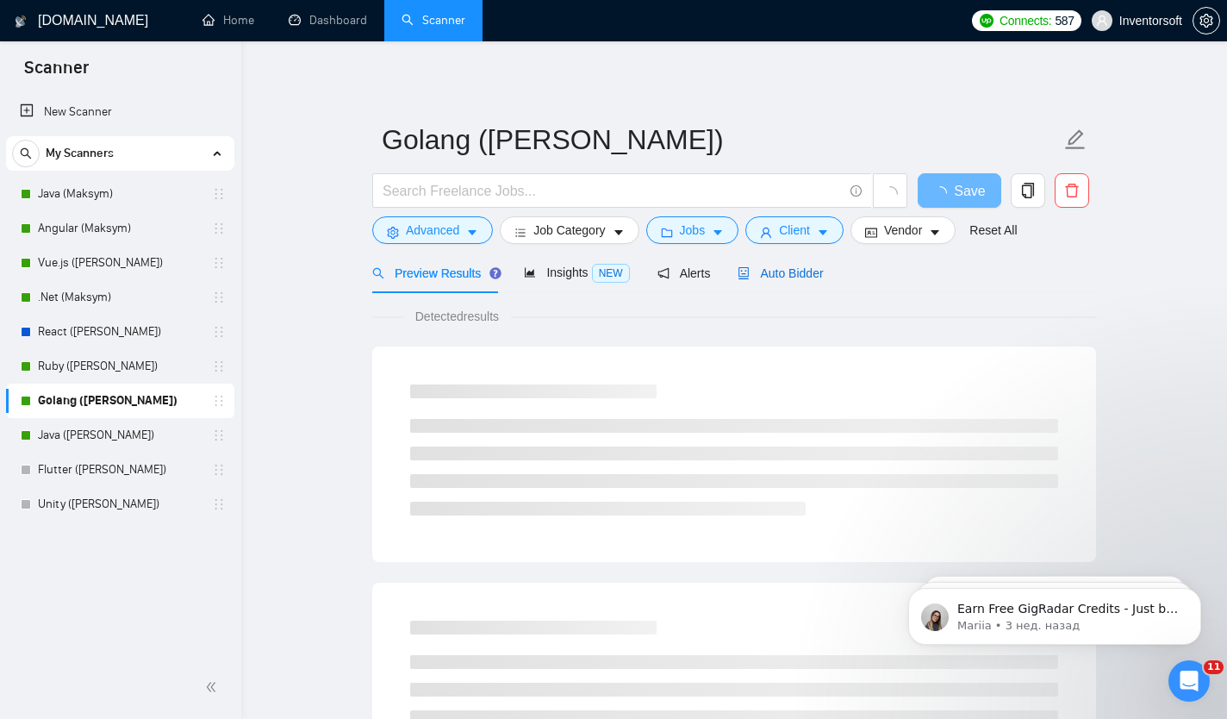
click at [796, 275] on span "Auto Bidder" at bounding box center [780, 273] width 85 height 14
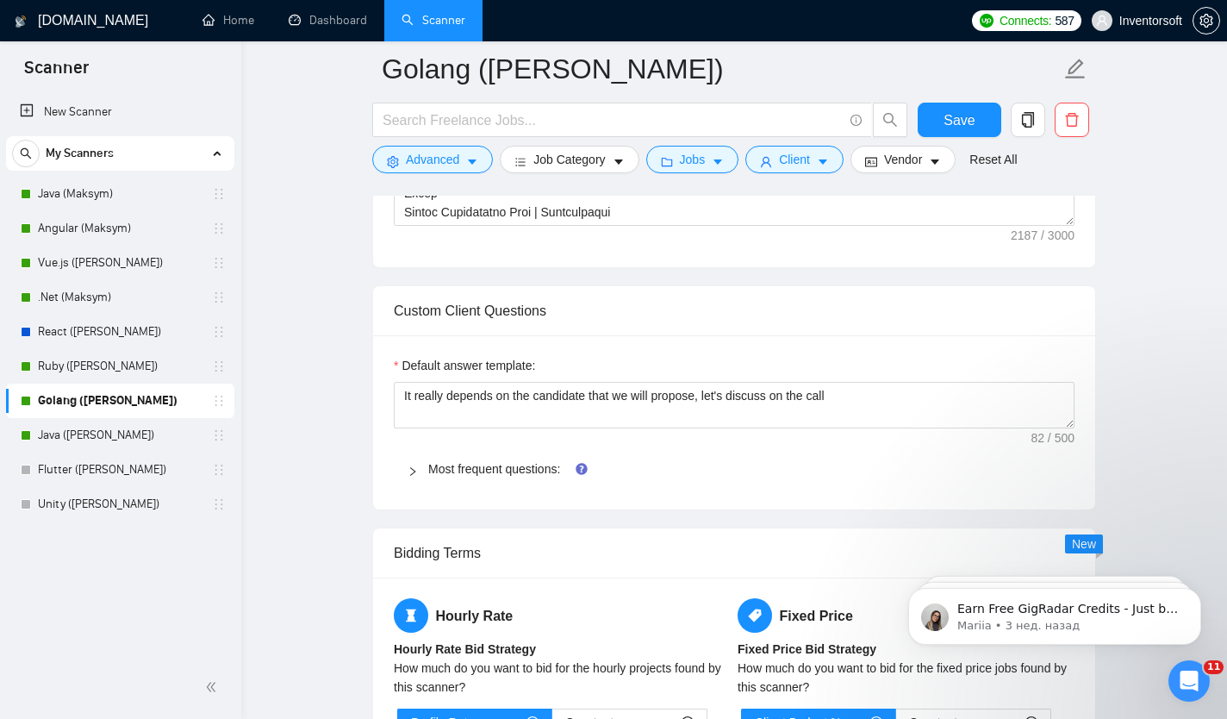
scroll to position [1581, 0]
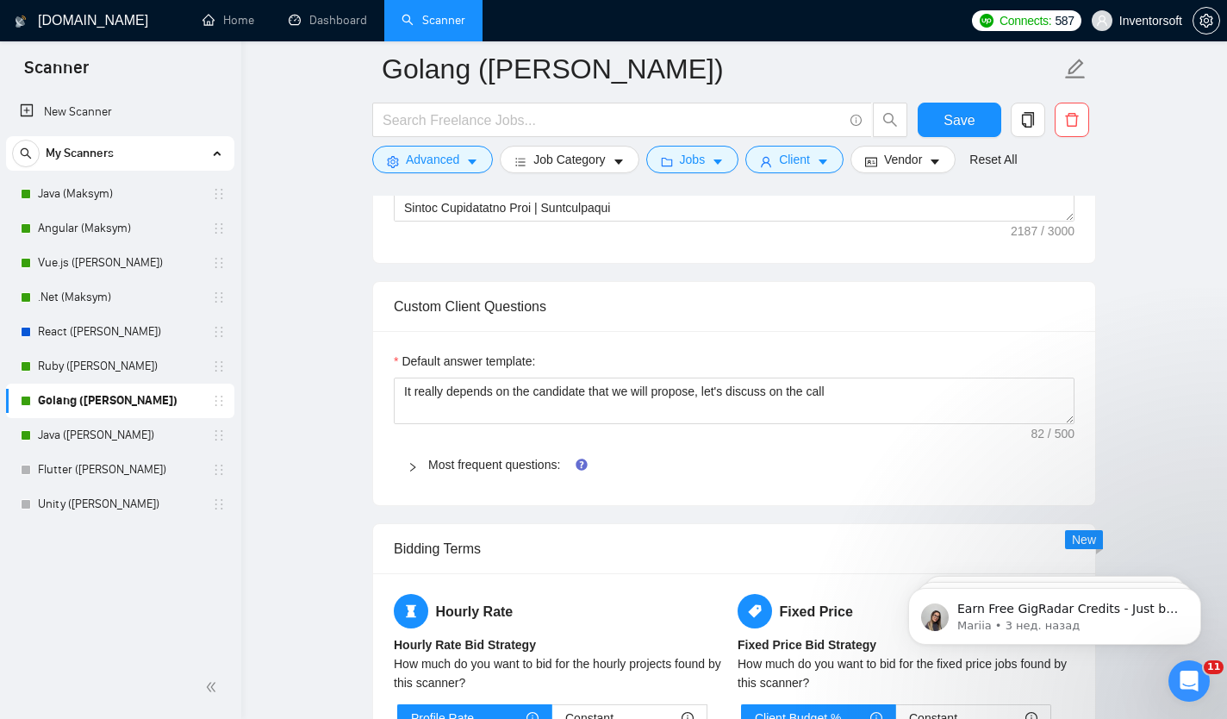
click at [417, 469] on icon "right" at bounding box center [413, 467] width 10 height 10
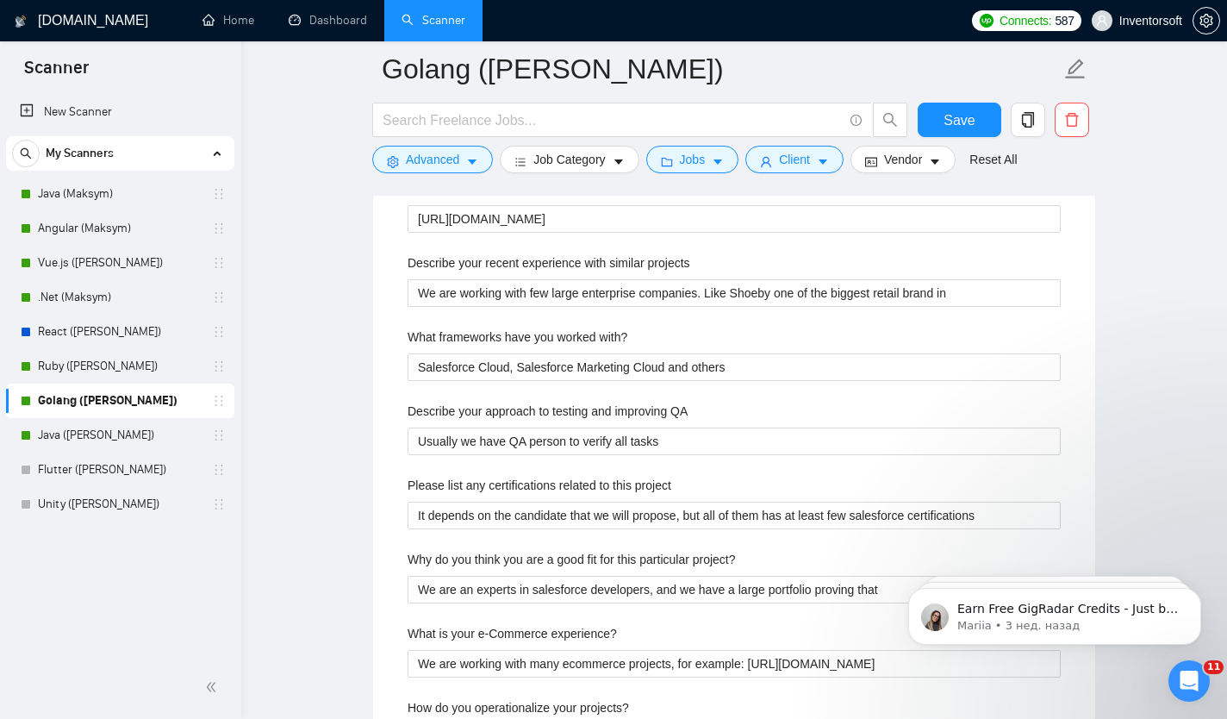
scroll to position [1890, 0]
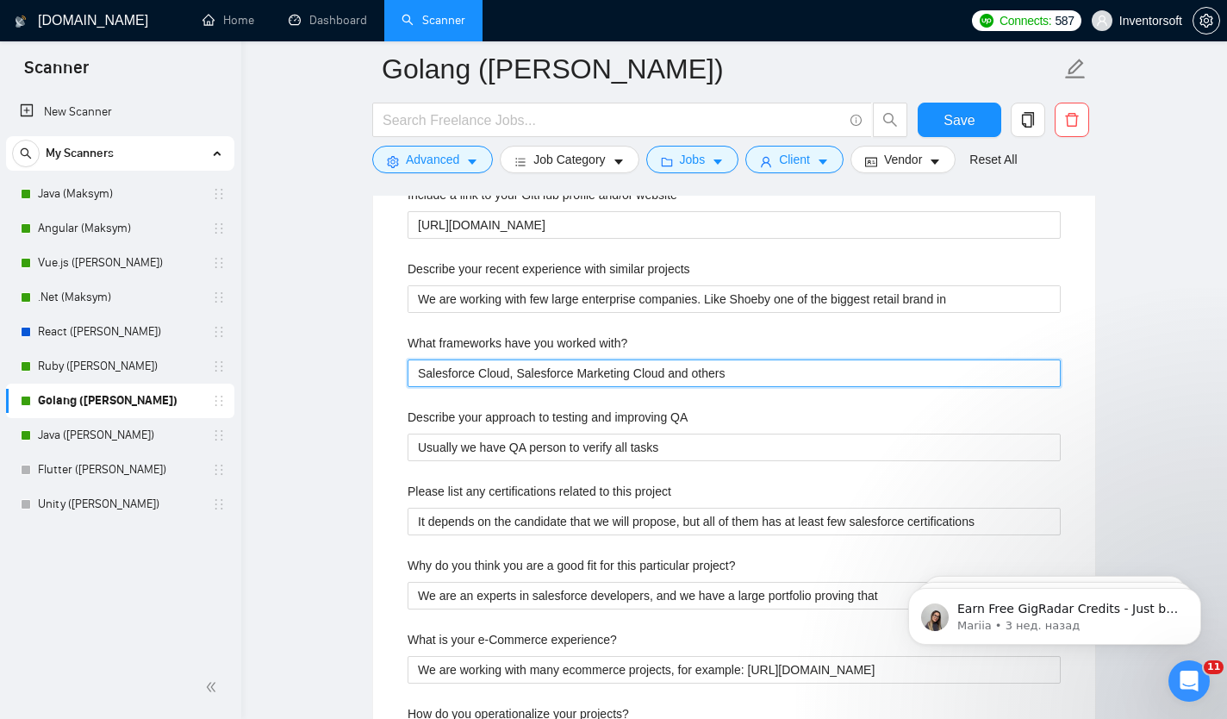
drag, startPoint x: 763, startPoint y: 376, endPoint x: 415, endPoint y: 377, distance: 348.2
click at [415, 377] on with\? "Salesforce Cloud, Salesforce Marketing Cloud and others" at bounding box center [734, 373] width 653 height 28
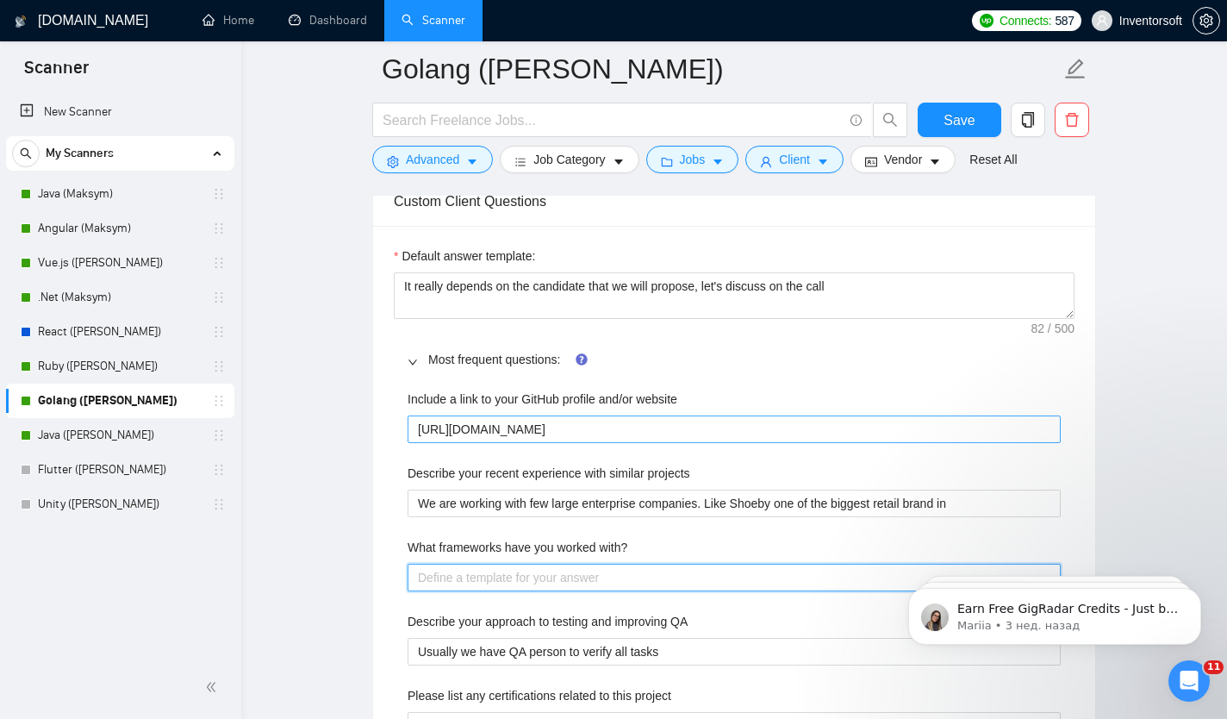
scroll to position [1658, 0]
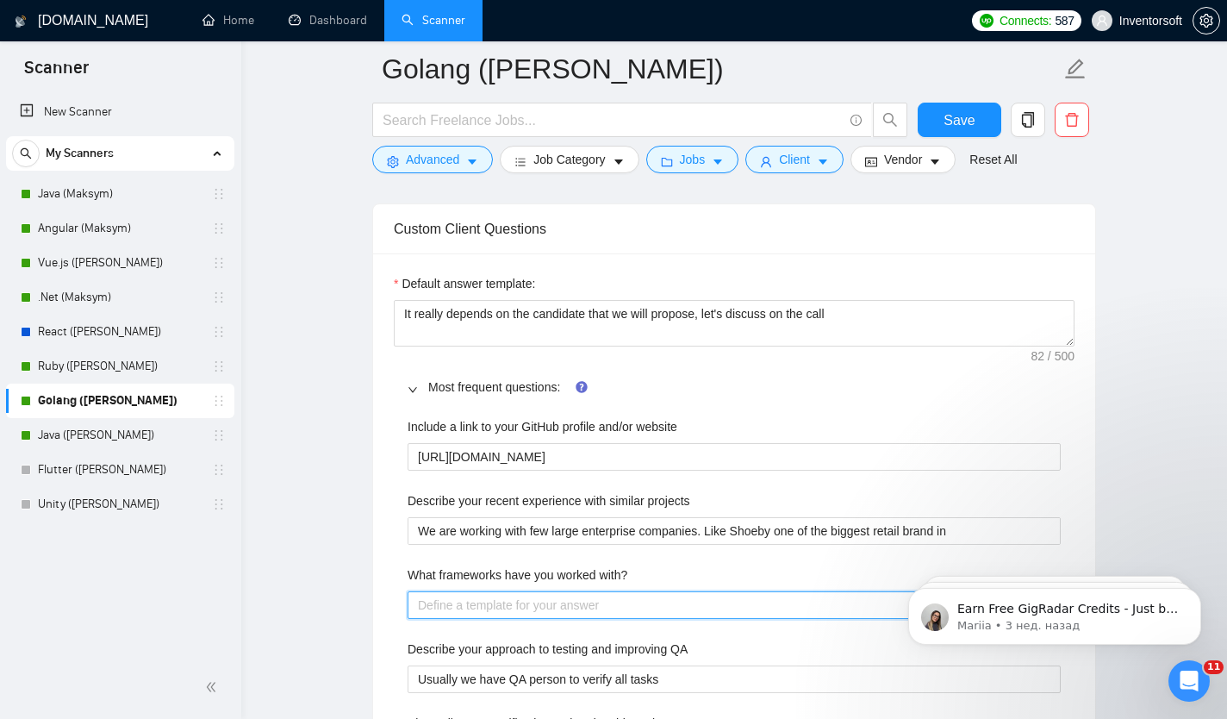
click at [536, 596] on with\? "What frameworks have you worked with?" at bounding box center [734, 605] width 653 height 28
type with\? "w"
type with\? "we"
type with\? "we w"
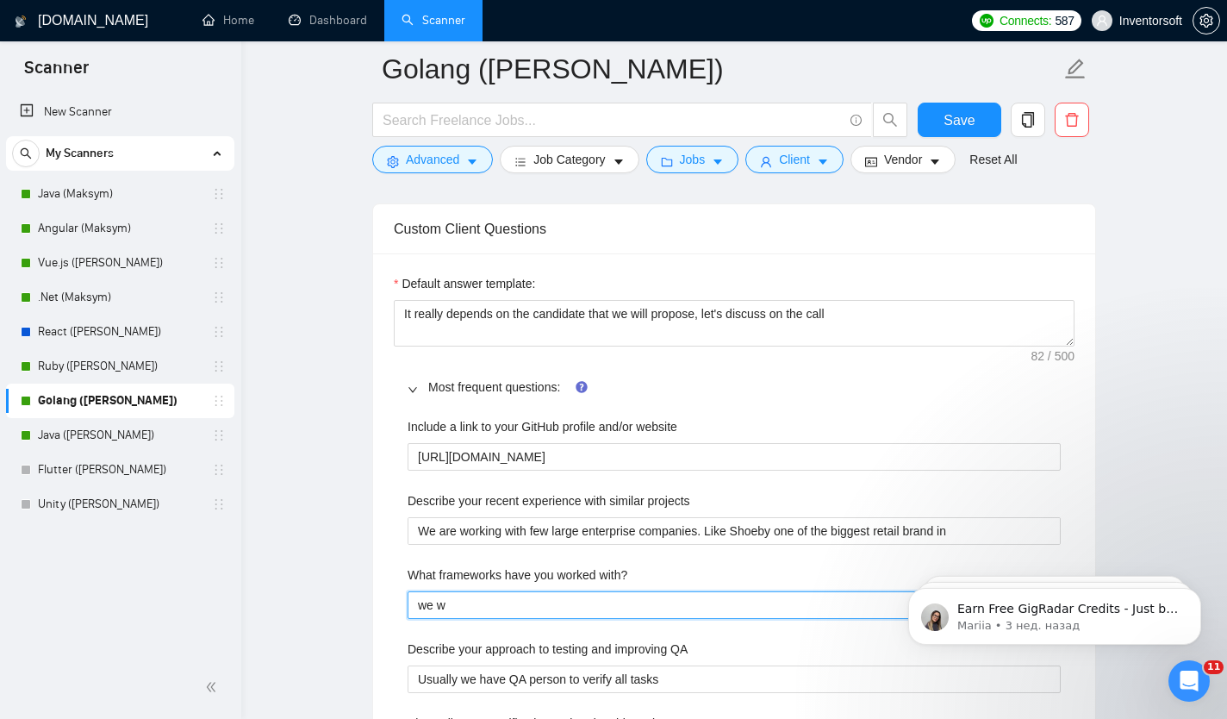
type with\? "we wo"
type with\? "we wor"
type with\? "we work"
type with\? "we work w"
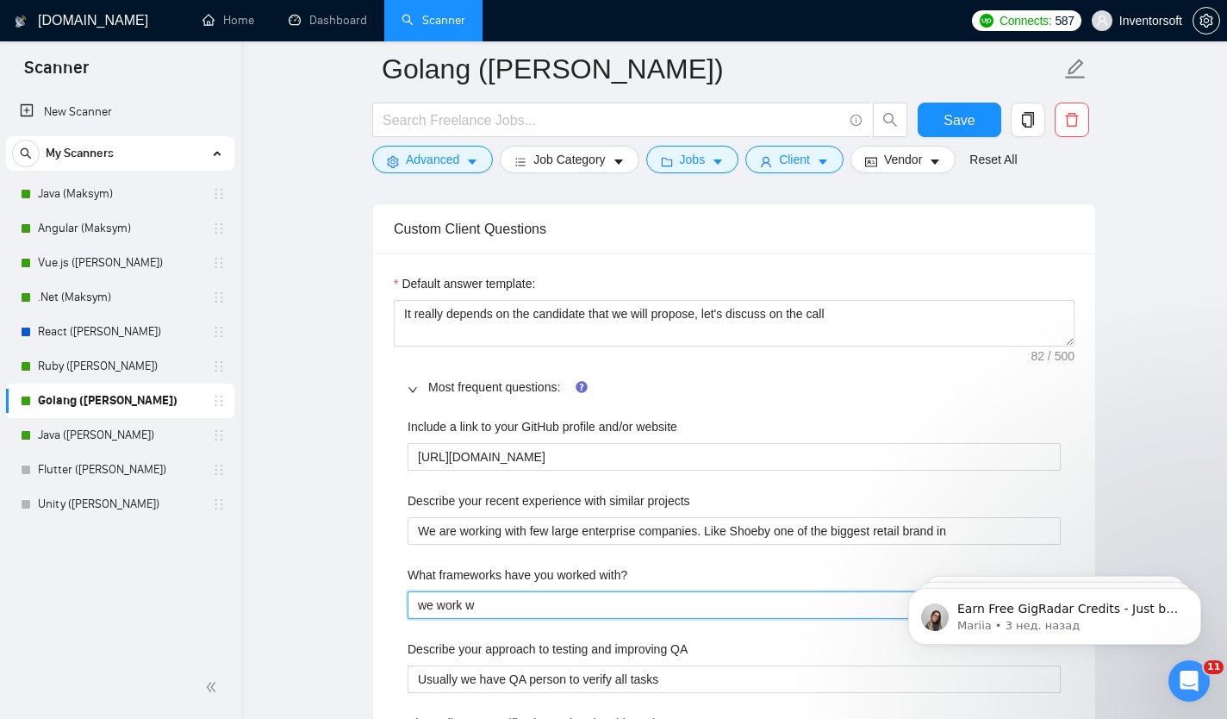
type with\? "we work wi"
type with\? "we work wit"
type with\? "we work with"
type with\? "we work with m"
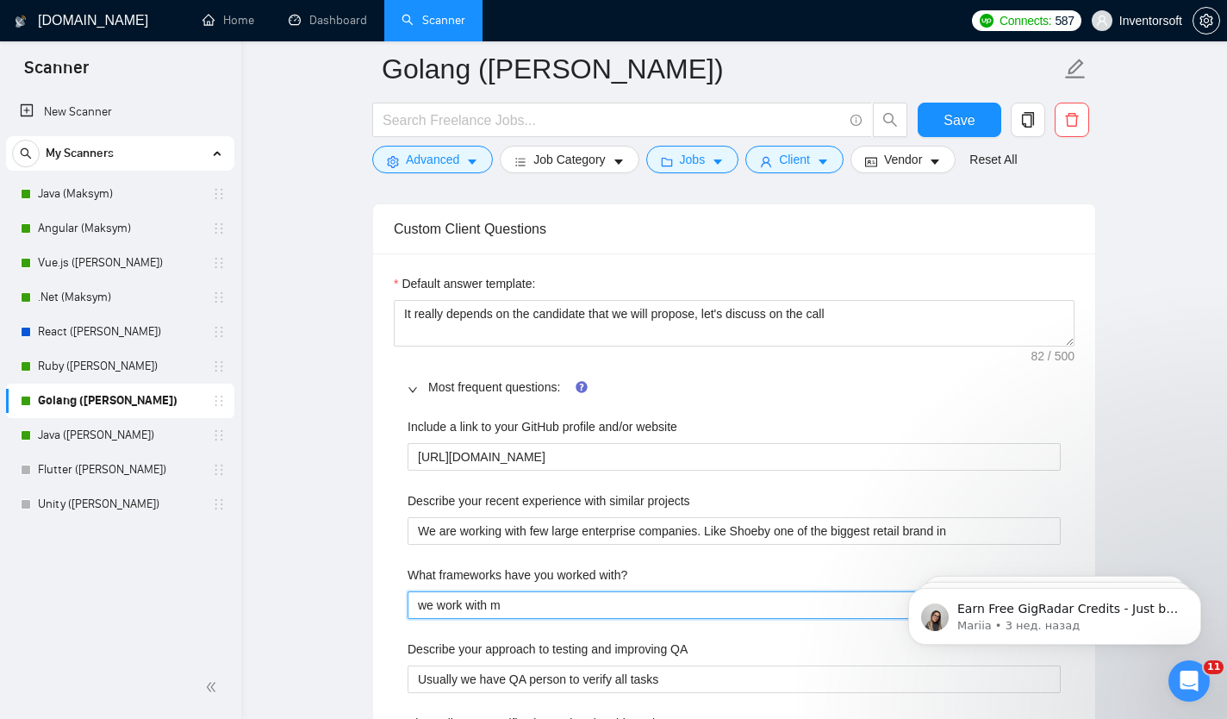
type with\? "we work with ma"
type with\? "we work with man"
type with\? "we work with many"
type with\? "we work with many f"
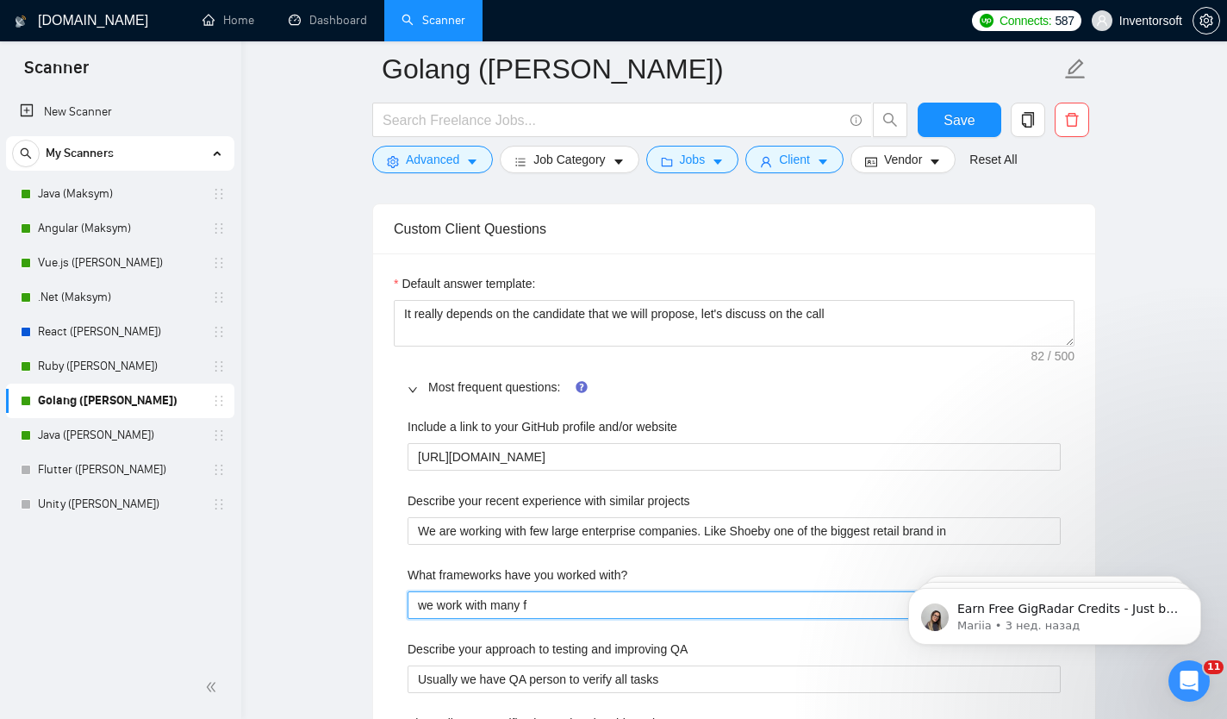
type with\? "we work with many fr"
type with\? "we work with many fra"
type with\? "we work with many fram"
type with\? "we work with many framew"
type with\? "we work with many framewo"
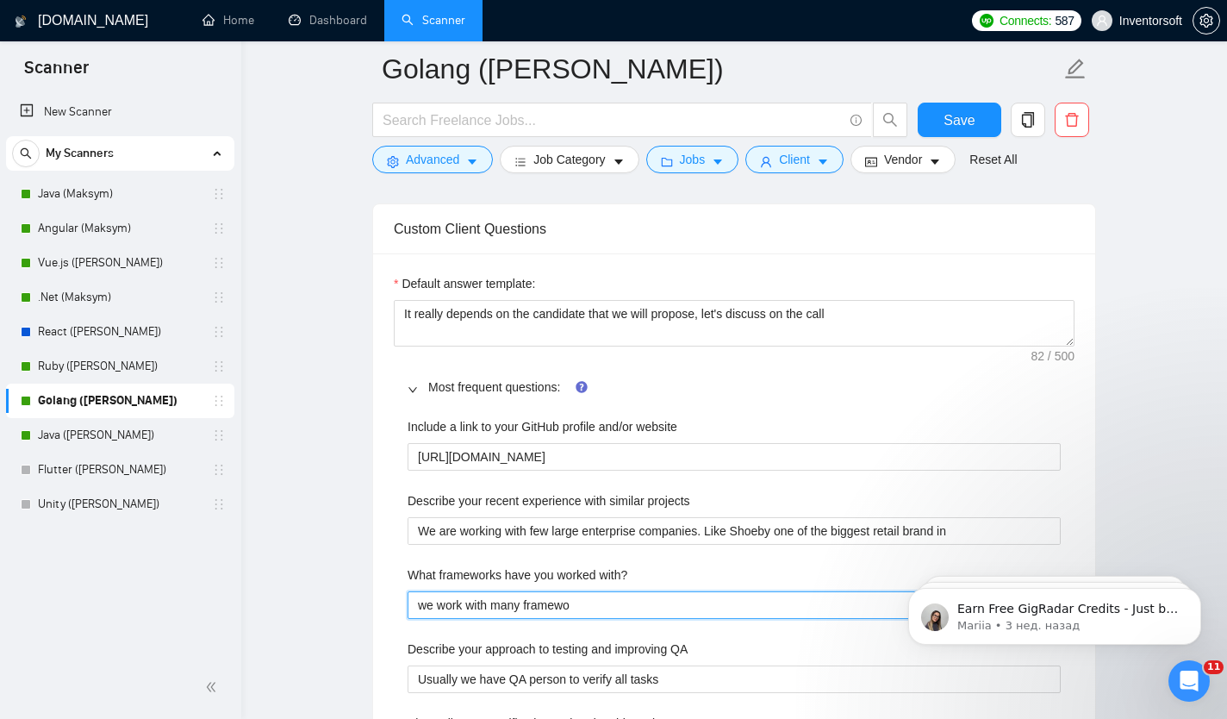
type with\? "we work with many framewor"
type with\? "we work with many framework"
type with\? "we work with many frameworks"
type with\? "we work with many frameworks an"
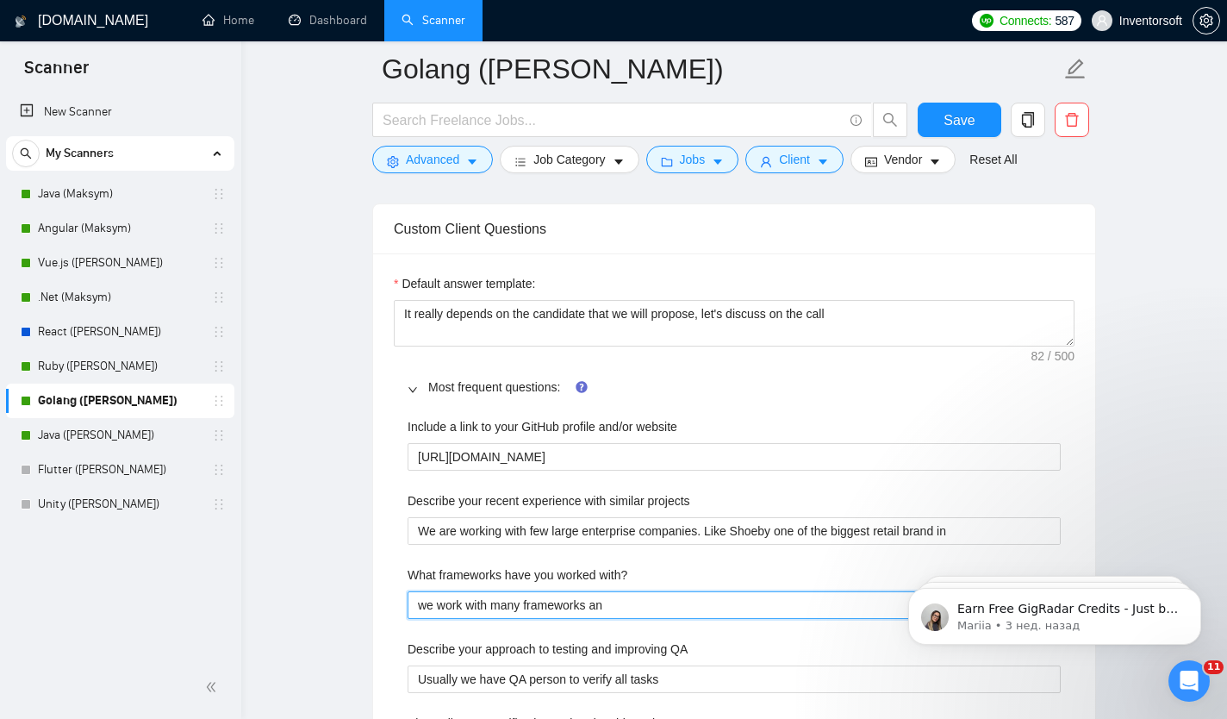
type with\? "we work with many frameworks and"
type with\? "we work with many frameworks and c"
type with\? "we work with many frameworks and cl"
type with\? "we work with many frameworks and clo"
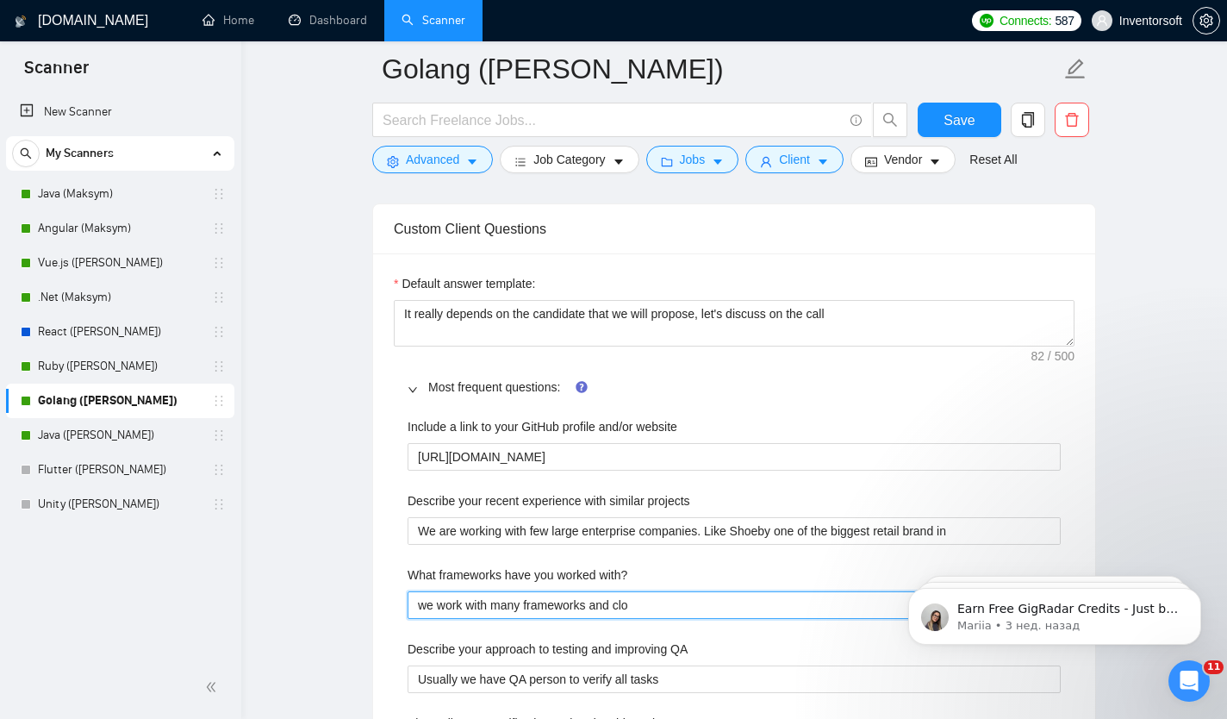
type with\? "we work with many frameworks and clou"
type with\? "we work with many frameworks and cloud"
type with\? "we work with many frameworks and cloud s"
type with\? "we work with many frameworks and cloud se"
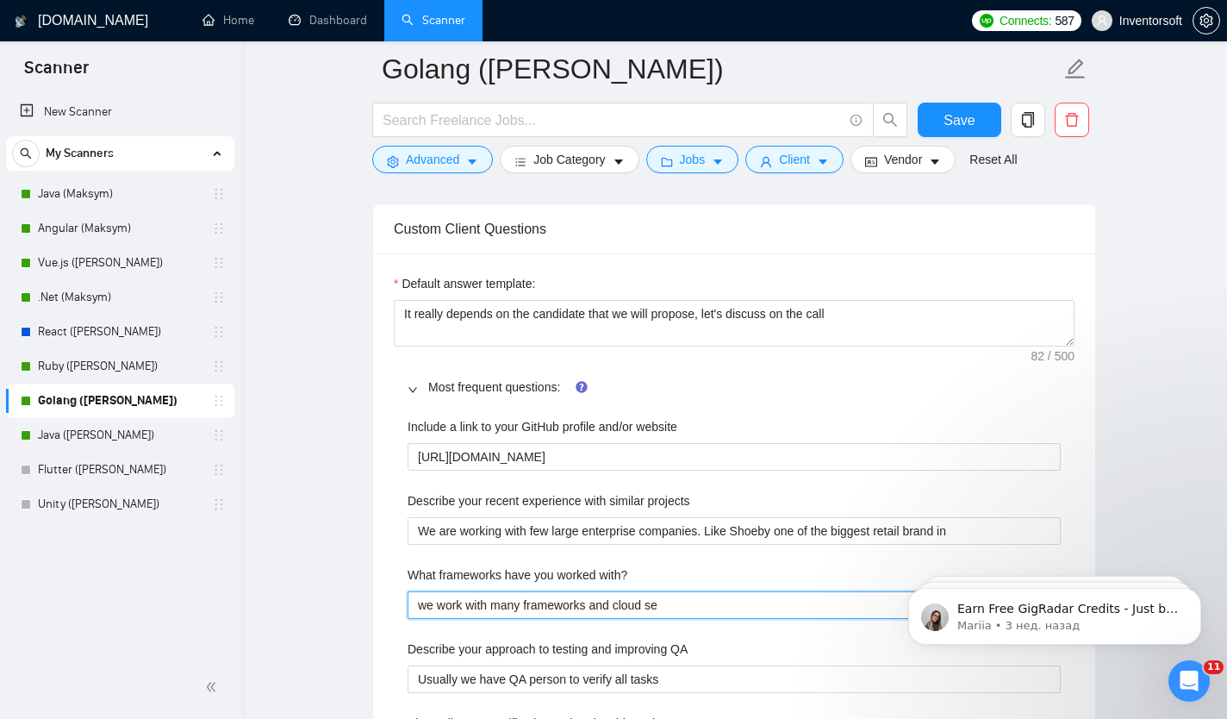
type with\? "we work with many frameworks and cloud ser"
type with\? "we work with many frameworks and cloud serv"
type with\? "we work with many frameworks and cloud servi"
type with\? "we work with many frameworks and cloud servic"
type with\? "we work with many frameworks and cloud service"
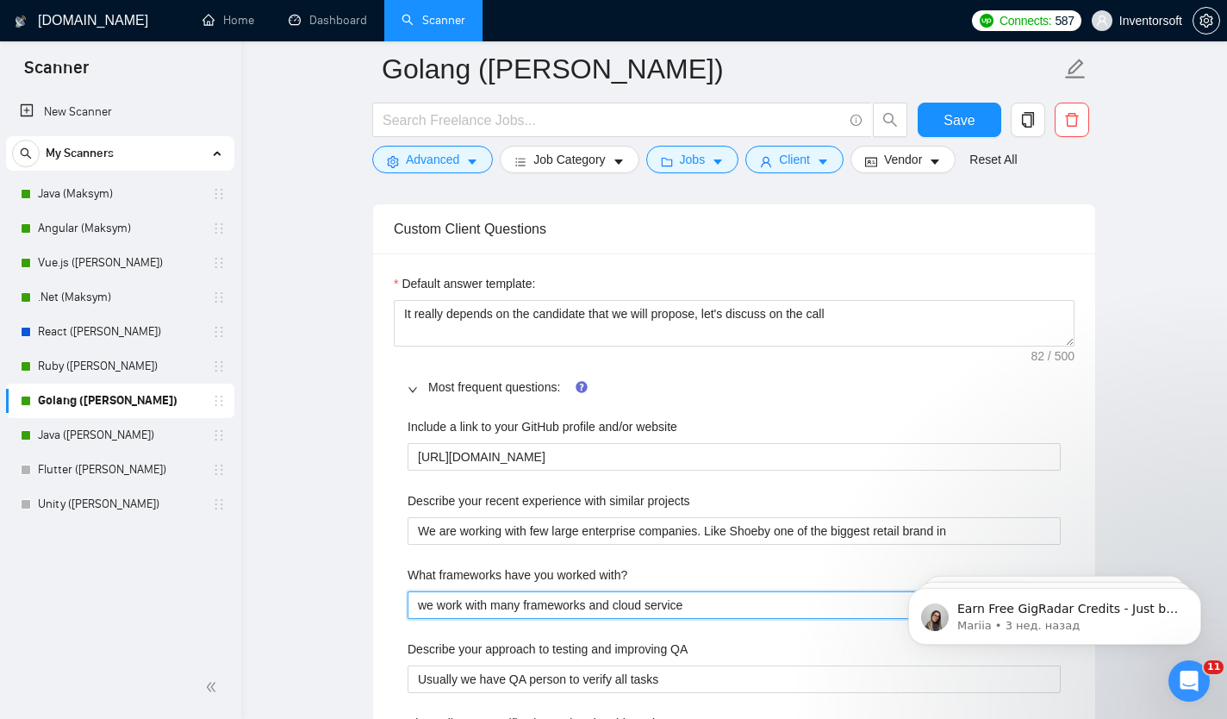
type with\? "we work with many frameworks and cloud services"
type with\? "we work with many frameworks and cloud services,"
type with\? "we work with many frameworks and cloud services, d"
type with\? "we work with many frameworks and cloud services, de"
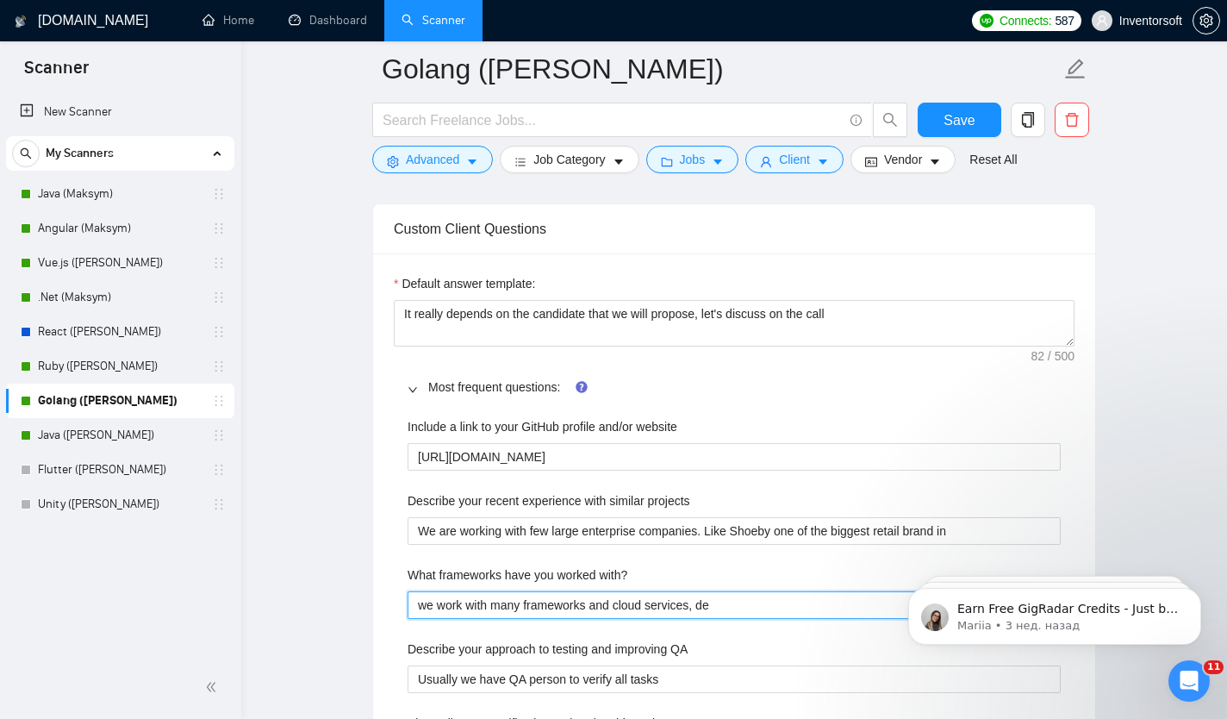
type with\? "we work with many frameworks and cloud services, dep"
type with\? "we work with many frameworks and cloud services, depe"
type with\? "we work with many frameworks and cloud services, [MEDICAL_DATA]"
type with\? "we work with many frameworks and cloud services, depend"
type with\? "we work with many frameworks and cloud services, dependi"
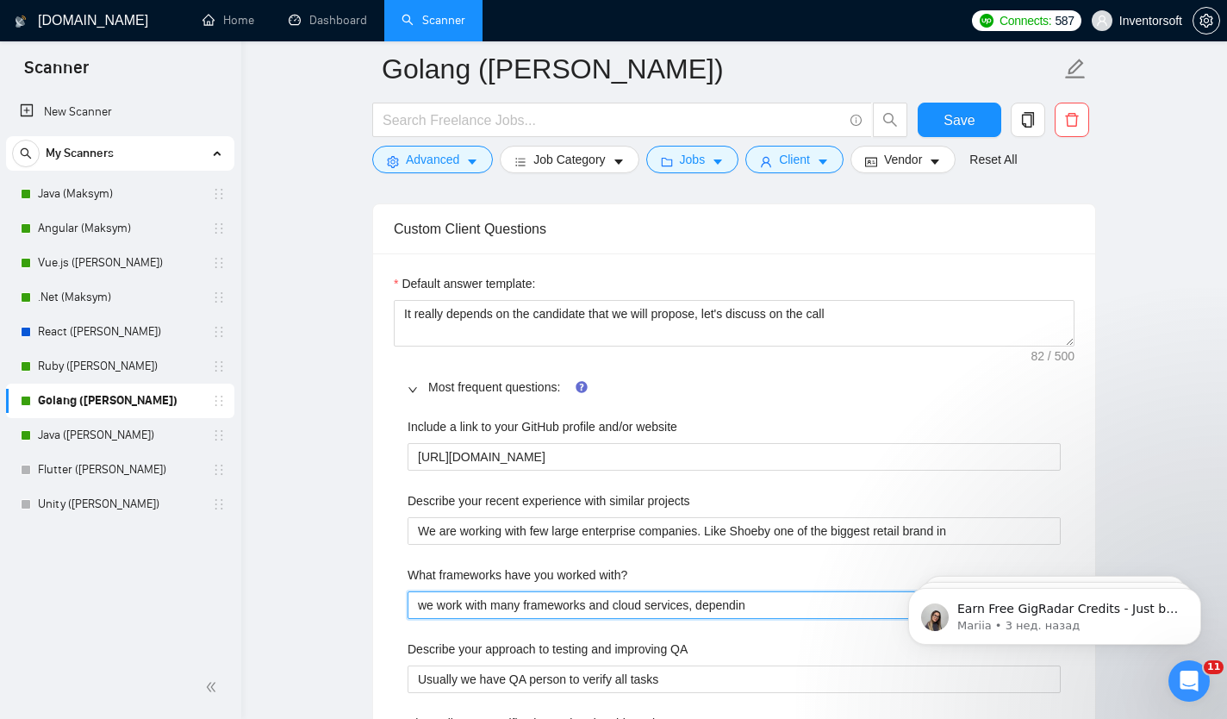
type with\? "we work with many frameworks and cloud services, depending"
type with\? "we work with many frameworks and cloud services, depending o"
type with\? "we work with many frameworks and cloud services, depending on"
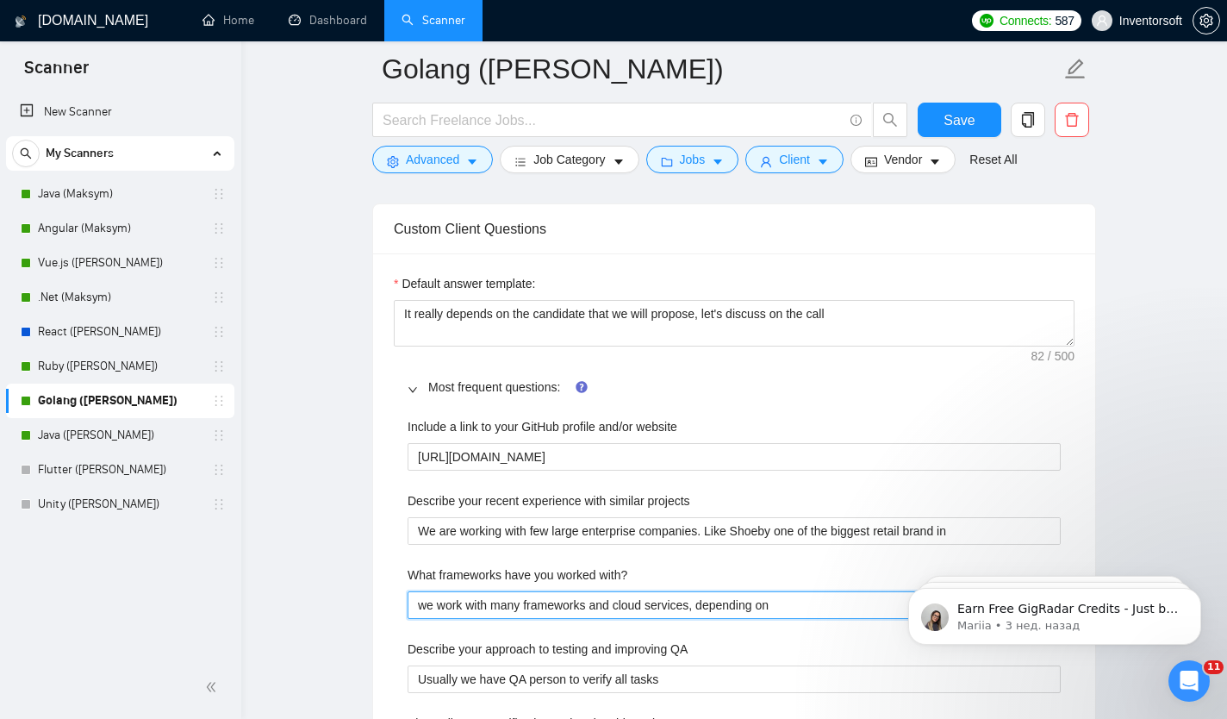
type with\? "we work with many frameworks and cloud services, depending on t"
type with\? "we work with many frameworks and cloud services, depending on th"
type with\? "we work with many frameworks and cloud services, depending on the"
type with\? "we work with many frameworks and cloud services, depending on the u"
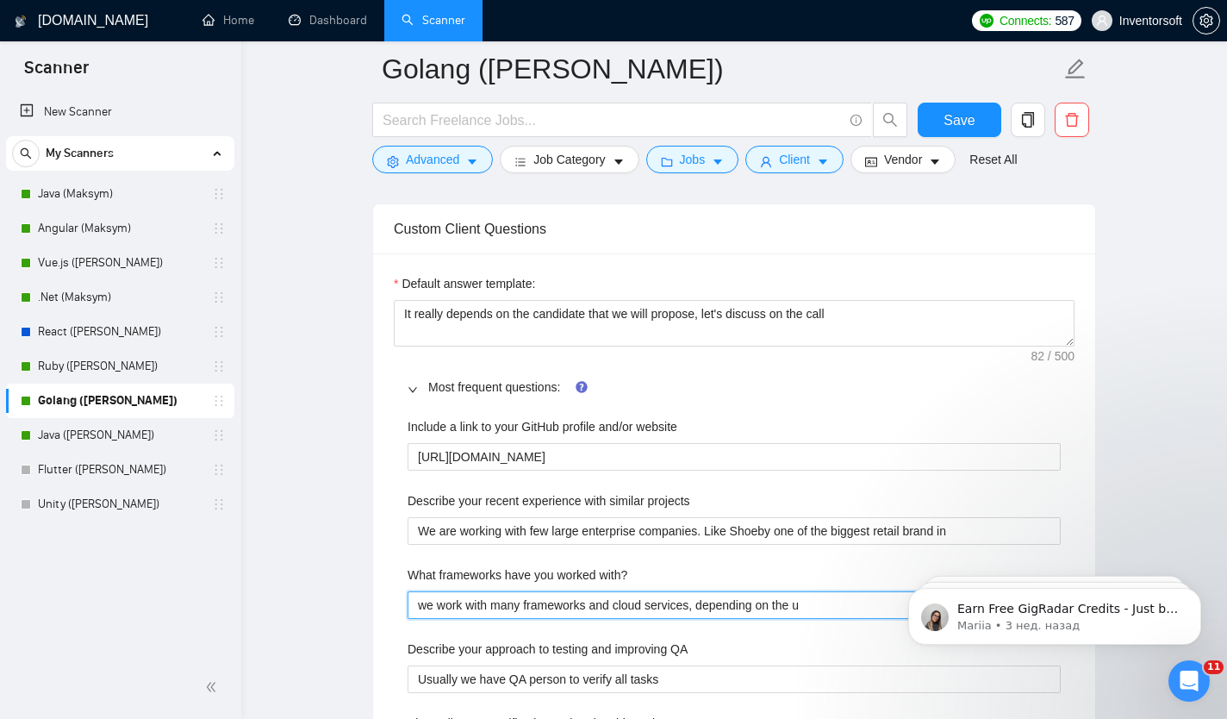
type with\? "we work with many frameworks and cloud services, depending on the [GEOGRAPHIC_D…"
type with\? "we work with many frameworks and cloud services, depending on the use"
type with\? "we work with many frameworks and cloud services, depending on the use c"
type with\? "we work with many frameworks and cloud services, depending on the use ca"
type with\? "we work with many frameworks and cloud services, depending on the use cas"
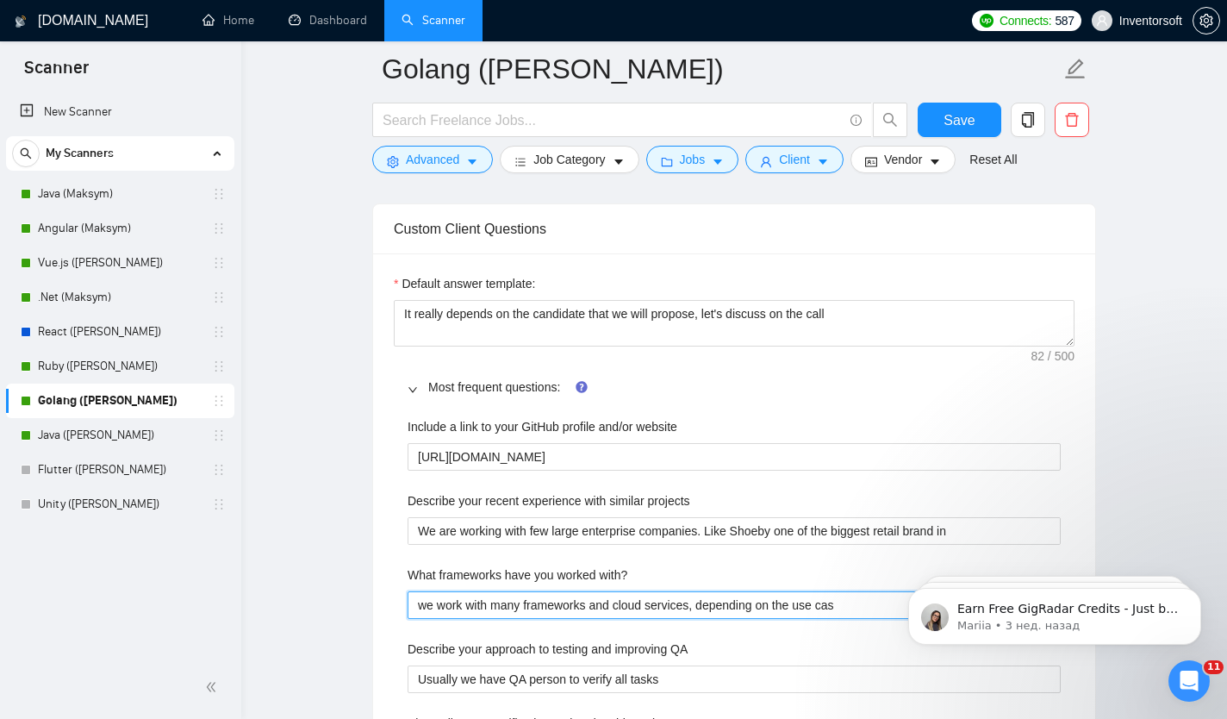
type with\? "we work with many frameworks and cloud services, depending on the use case"
type with\? "we work with many frameworks and cloud services, depending on the use case a"
type with\? "we work with many frameworks and cloud services, depending on the use case an"
type with\? "we work with many frameworks and cloud services, depending on the use case and"
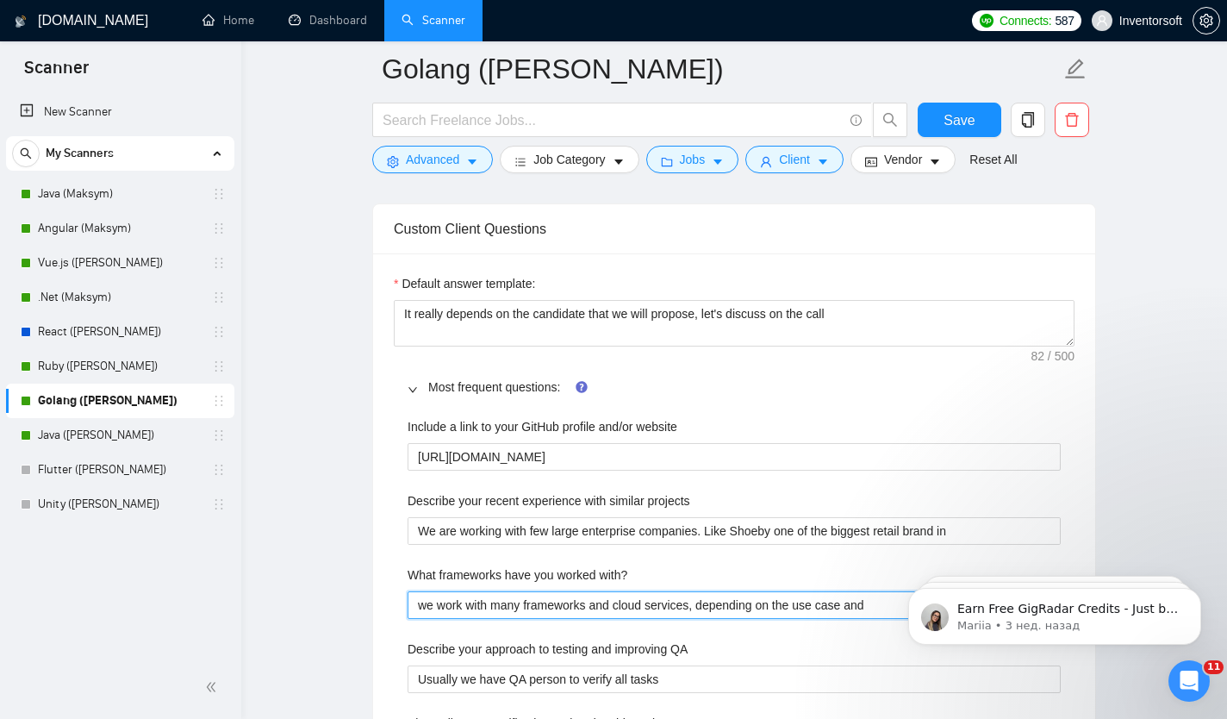
type with\? "we work with many frameworks and cloud services, depending on the use case and"
type with\? "we work with many frameworks and cloud services, depending on the use case and r"
type with\? "we work with many frameworks and cloud services, depending on the use case and …"
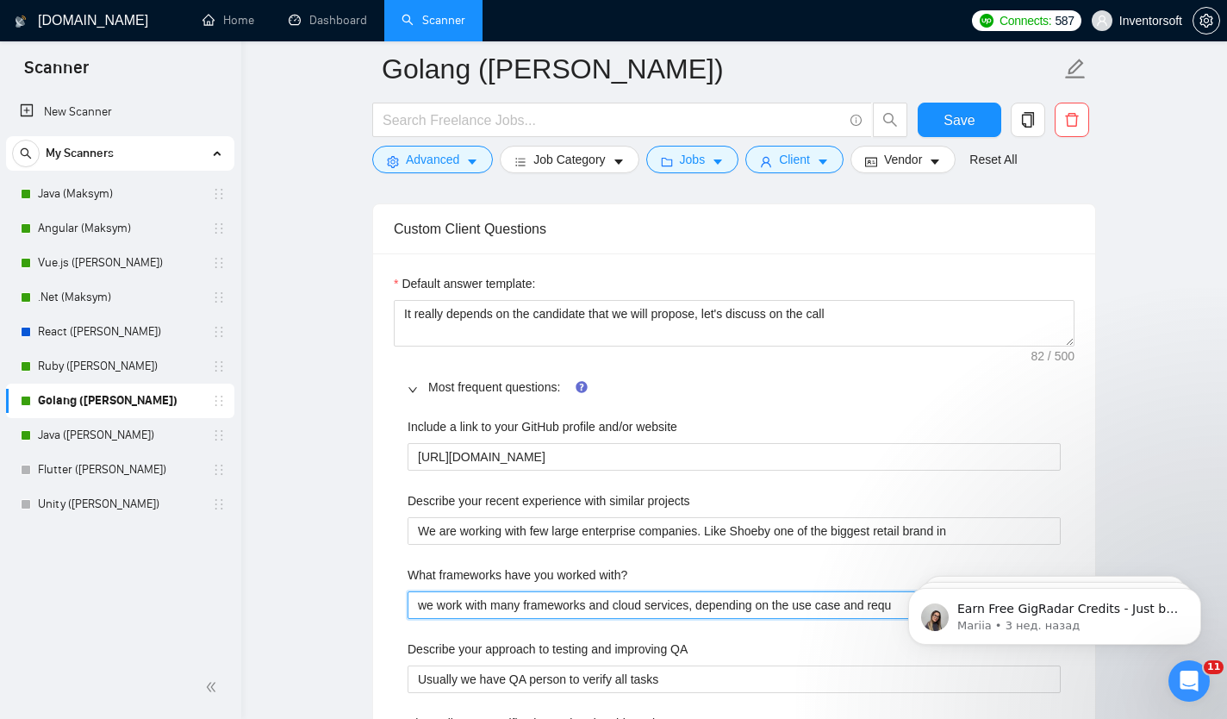
type with\? "we work with many frameworks and cloud services, depending on the use case and …"
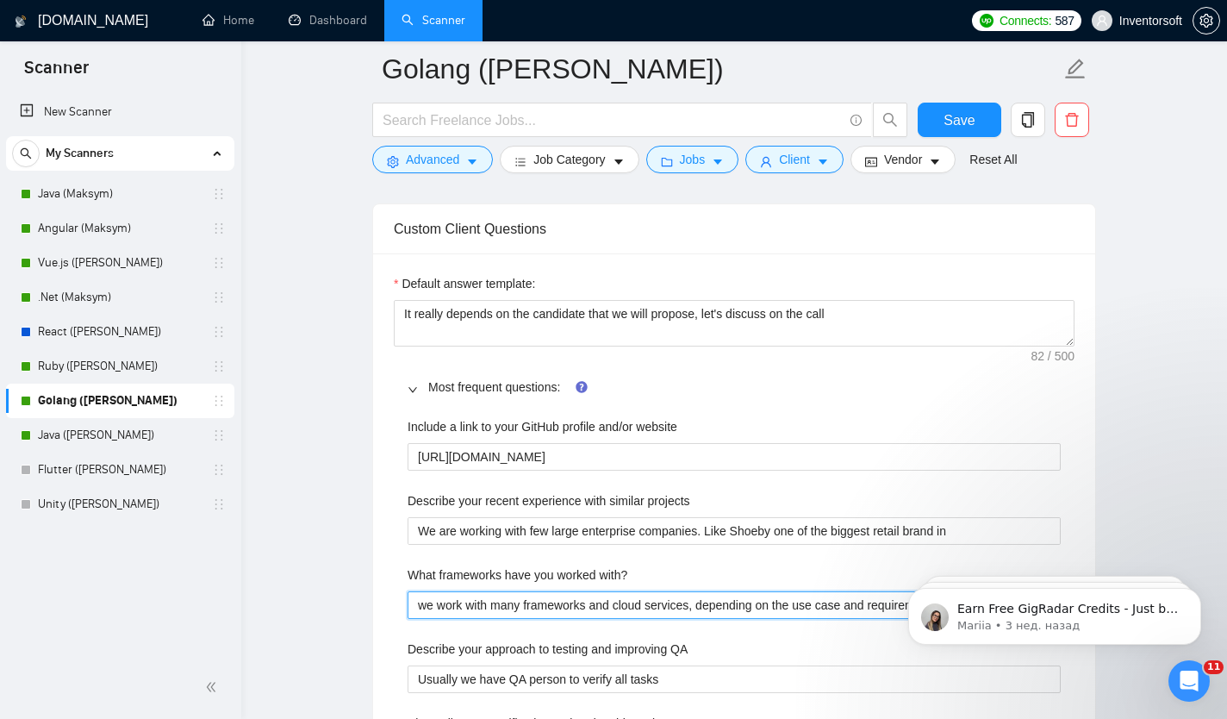
type with\? "we work with many frameworks and cloud services, depending on the use case and …"
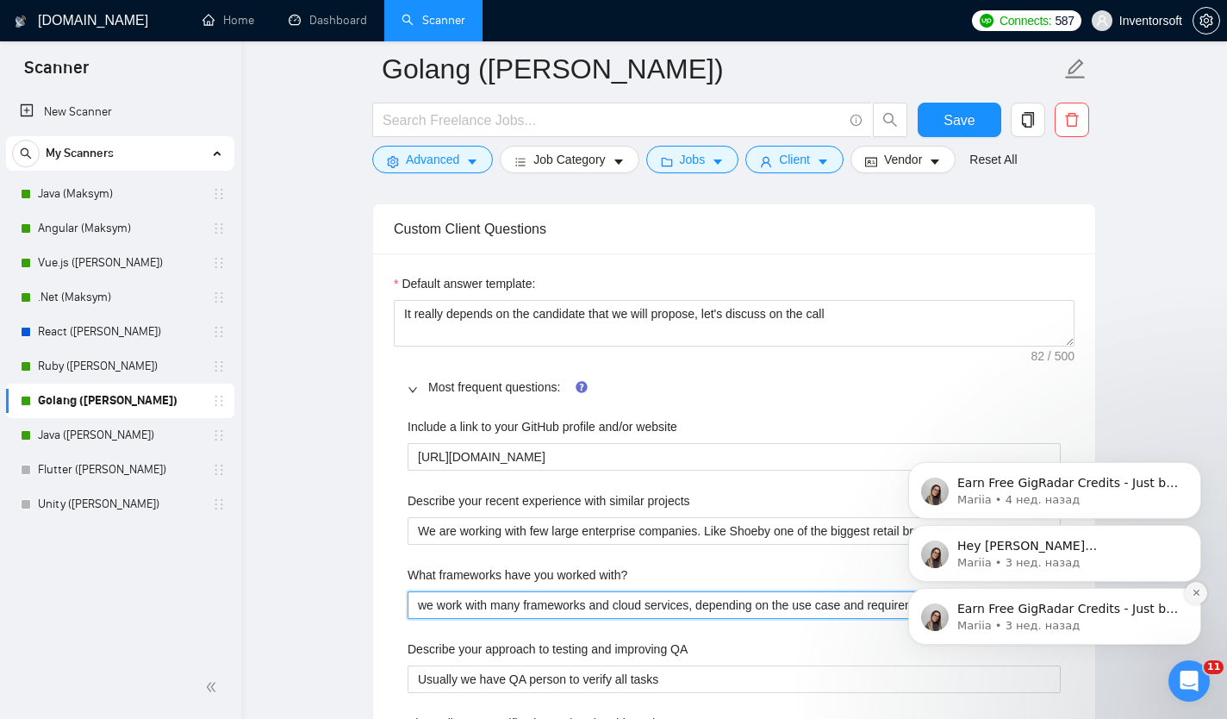
type with\? "we work with many frameworks and cloud services, depending on the use case and …"
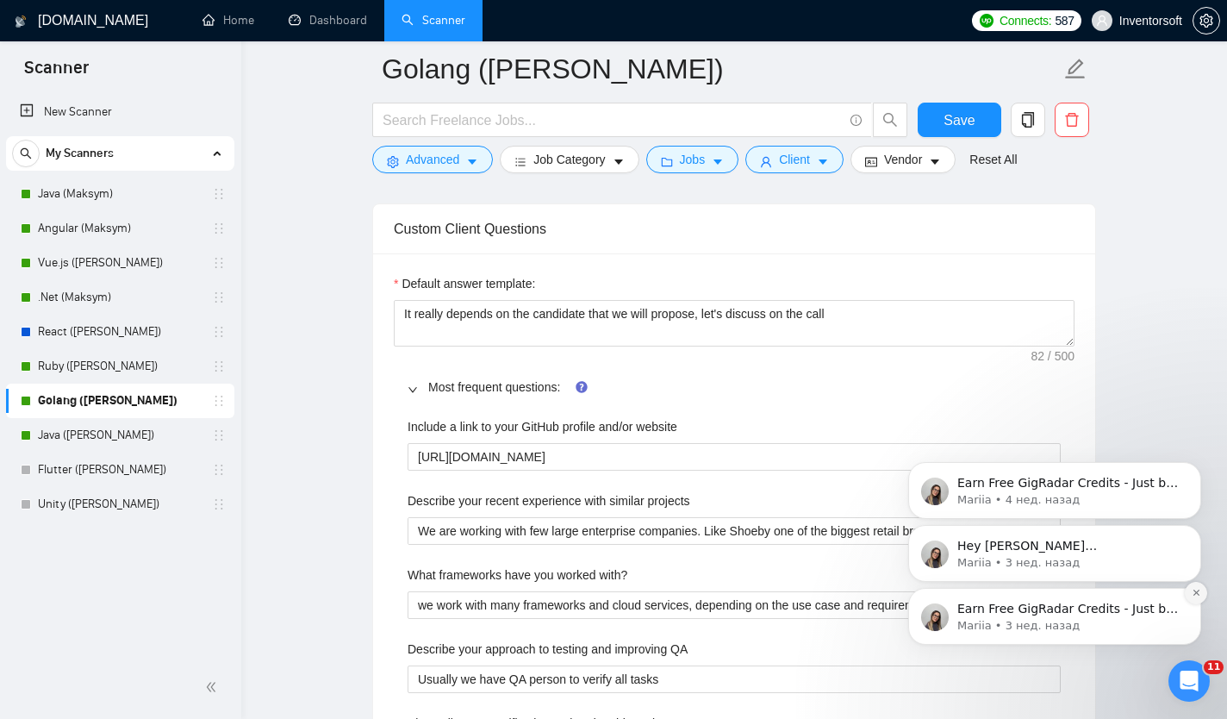
click at [1194, 595] on icon "Dismiss notification" at bounding box center [1196, 592] width 6 height 6
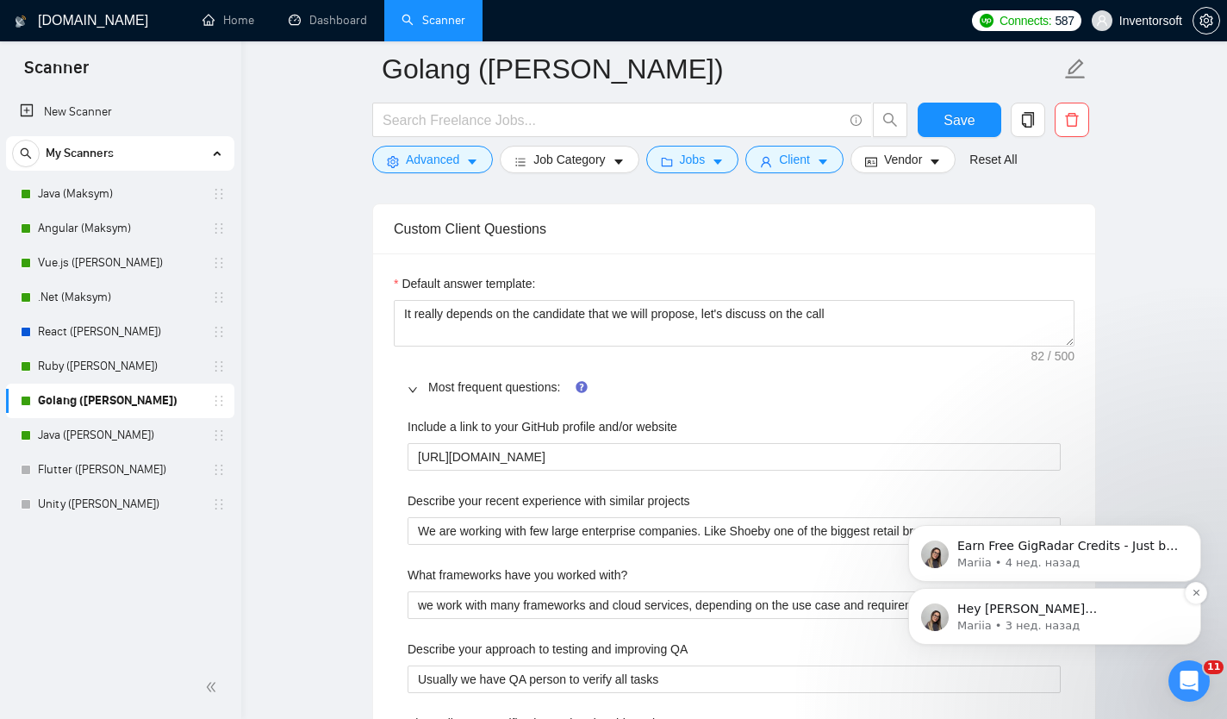
click at [1188, 604] on div "Hey [PERSON_NAME][EMAIL_ADDRESS][DOMAIN_NAME], Looks like your Upwork agency In…" at bounding box center [1054, 616] width 293 height 57
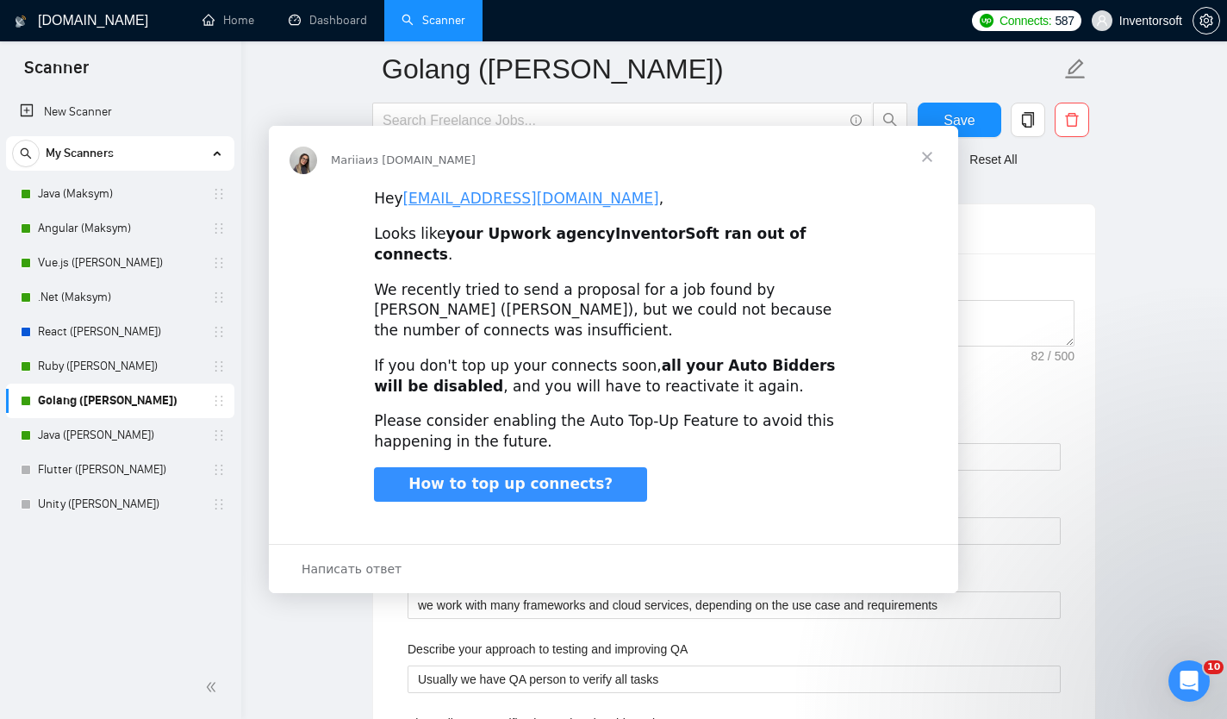
scroll to position [0, 0]
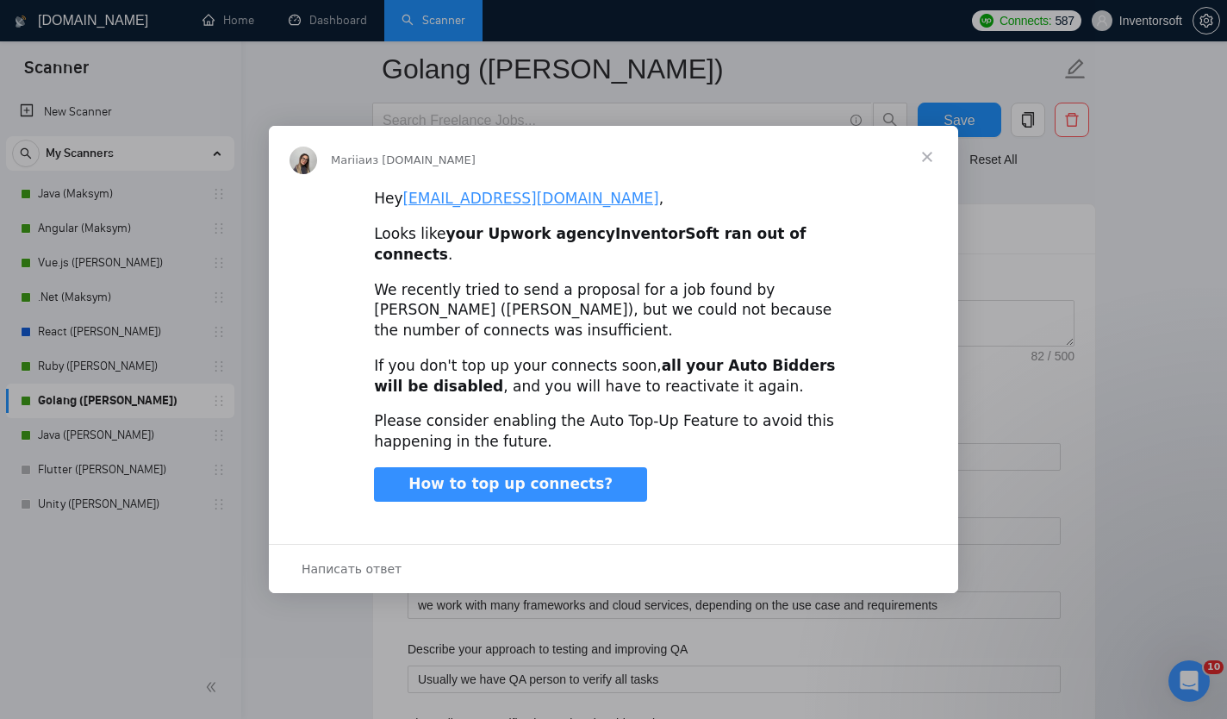
click at [925, 171] on span "Закрыть" at bounding box center [927, 157] width 62 height 62
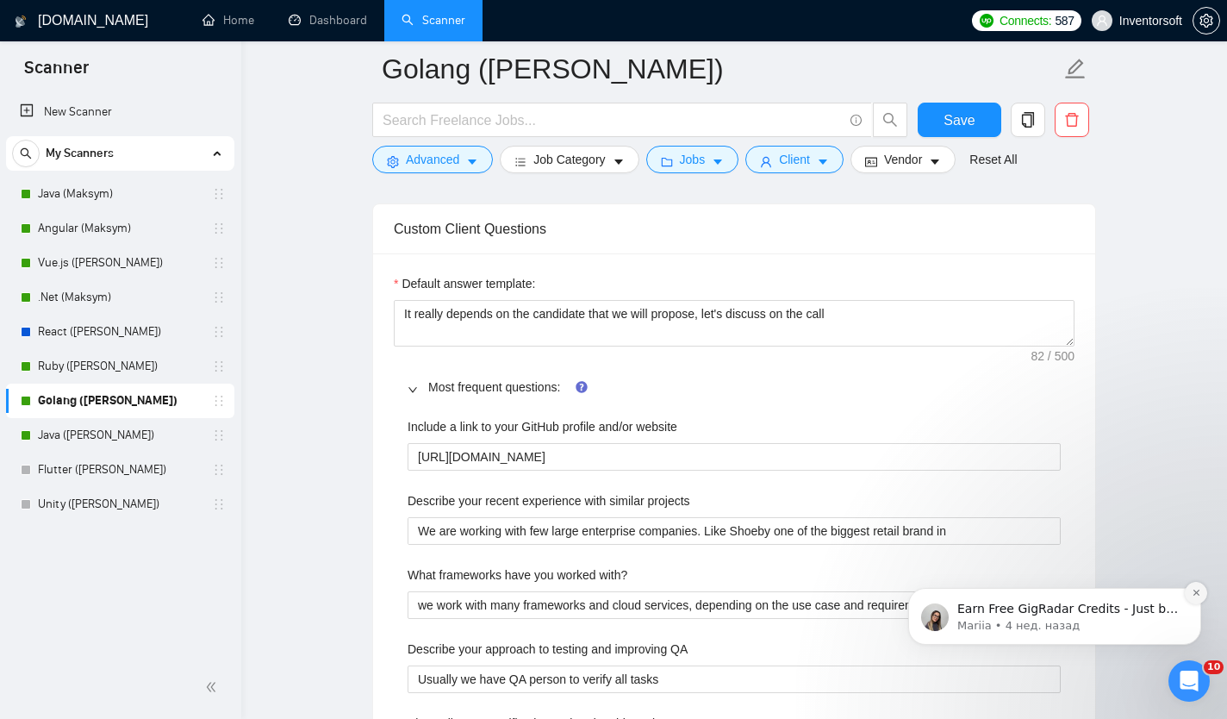
click at [1200, 591] on icon "Dismiss notification" at bounding box center [1196, 592] width 9 height 9
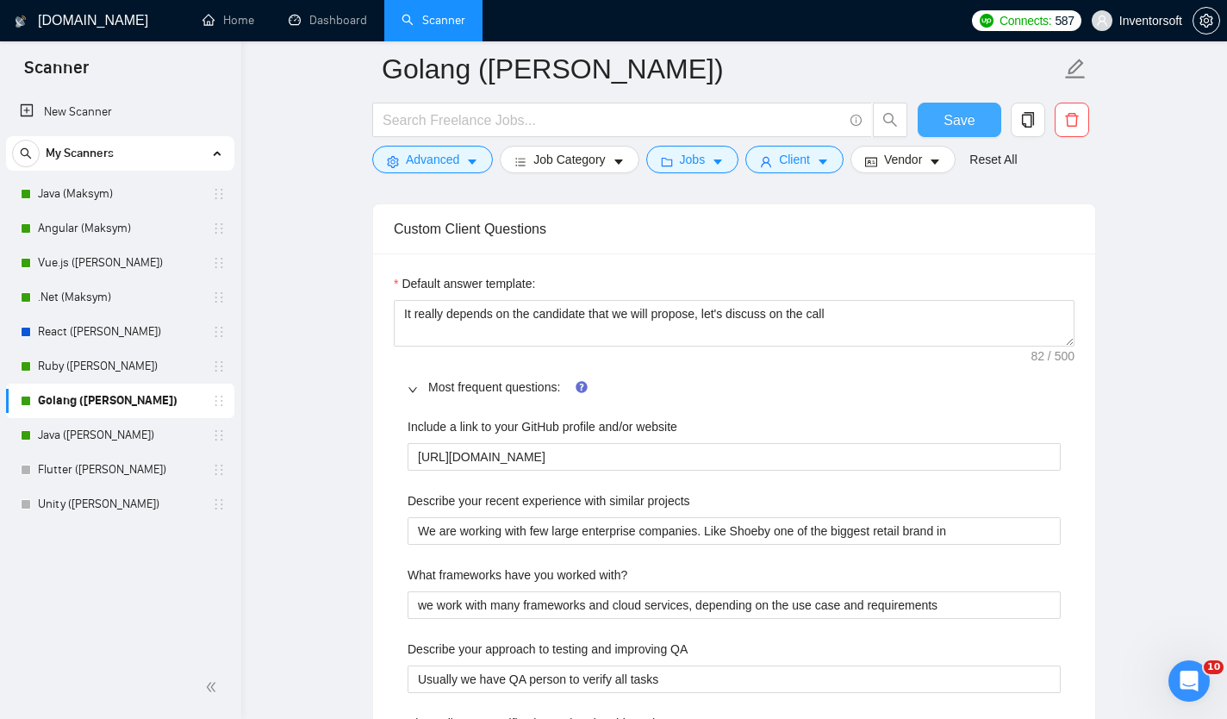
click at [957, 119] on span "Save" at bounding box center [959, 120] width 31 height 22
